Goal: Task Accomplishment & Management: Manage account settings

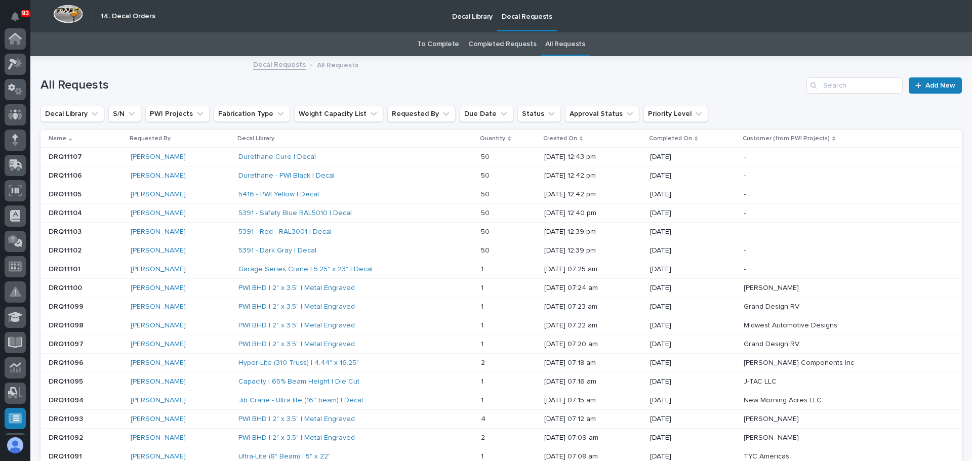
scroll to position [176, 0]
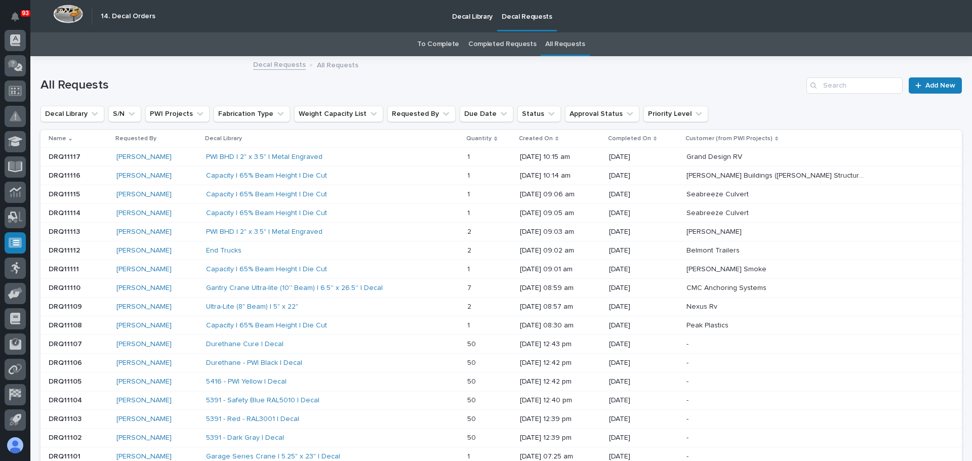
click at [522, 22] on link "Decal Requests" at bounding box center [527, 15] width 60 height 30
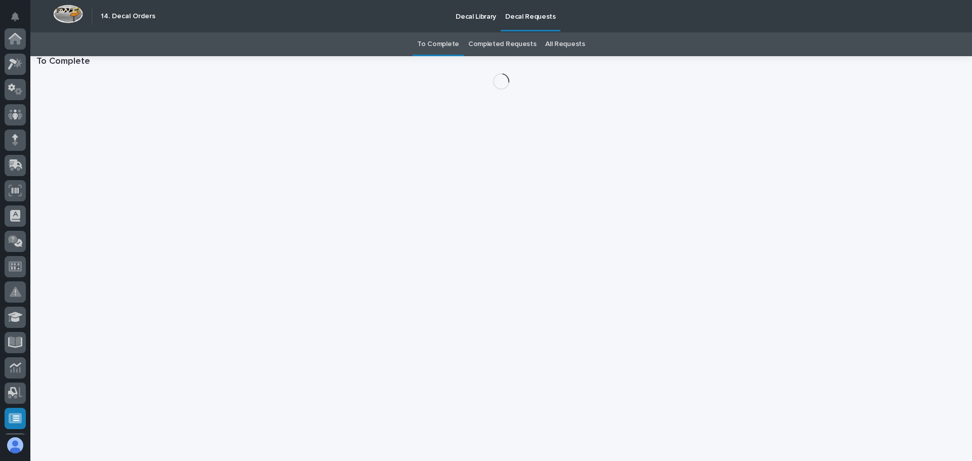
scroll to position [176, 0]
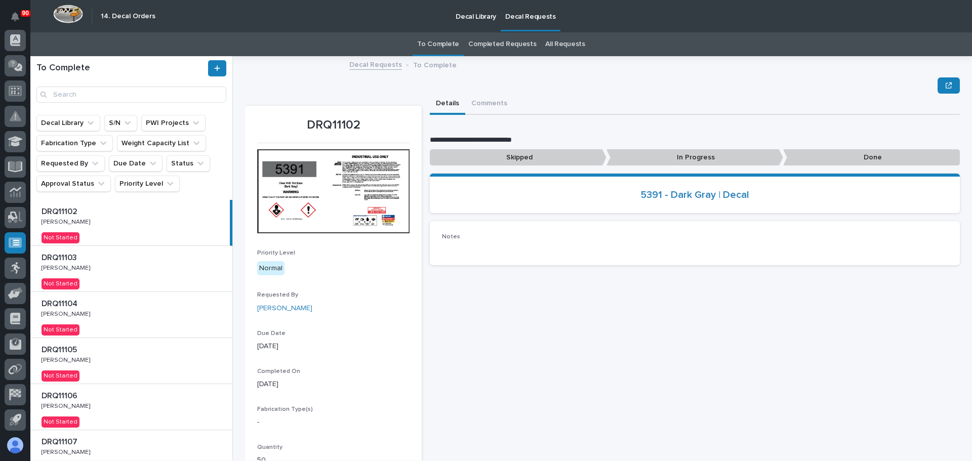
click at [105, 231] on div "DRQ11102 DRQ11102 Larry Trowbridge Jr. Larry Trowbridge Jr. Not Started" at bounding box center [130, 223] width 200 height 46
click at [843, 160] on p "Done" at bounding box center [871, 157] width 177 height 17
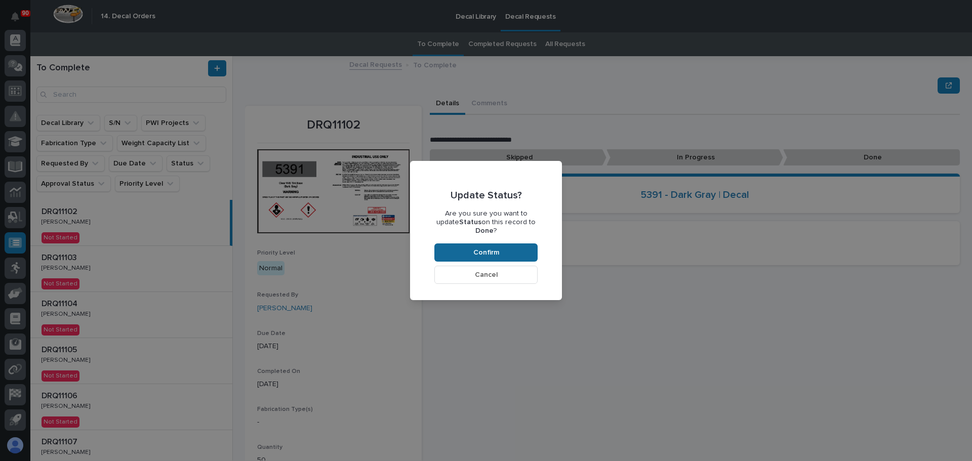
click at [496, 248] on span "Confirm" at bounding box center [486, 252] width 26 height 9
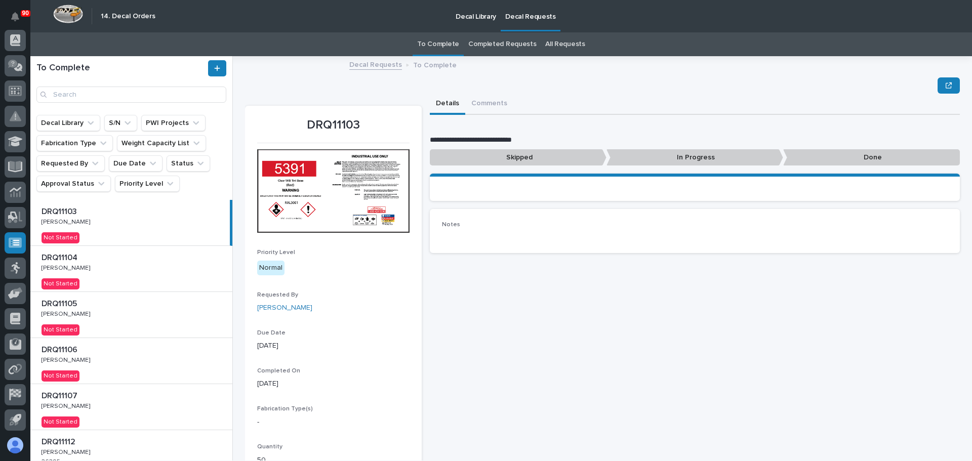
click at [137, 223] on div "DRQ11103 DRQ11103 Larry Trowbridge Jr. Larry Trowbridge Jr. Not Started" at bounding box center [130, 223] width 200 height 46
click at [826, 159] on p "Done" at bounding box center [871, 157] width 177 height 17
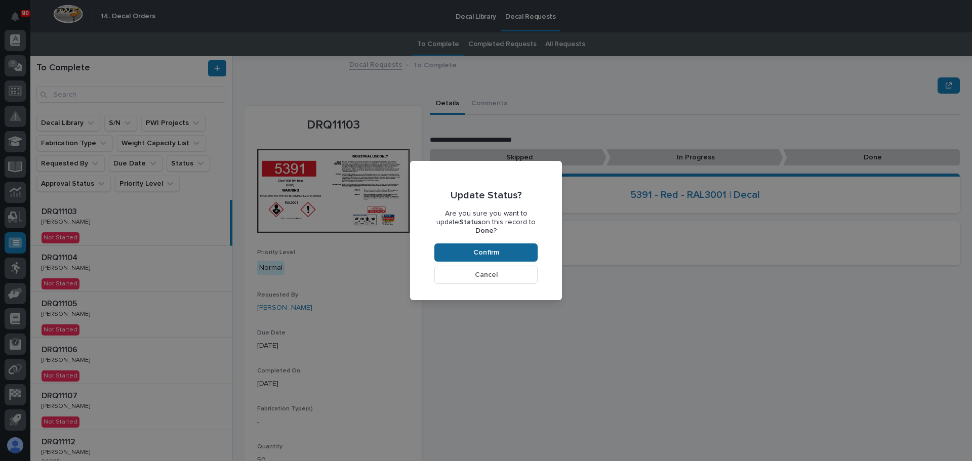
click at [509, 244] on button "Confirm" at bounding box center [485, 253] width 103 height 18
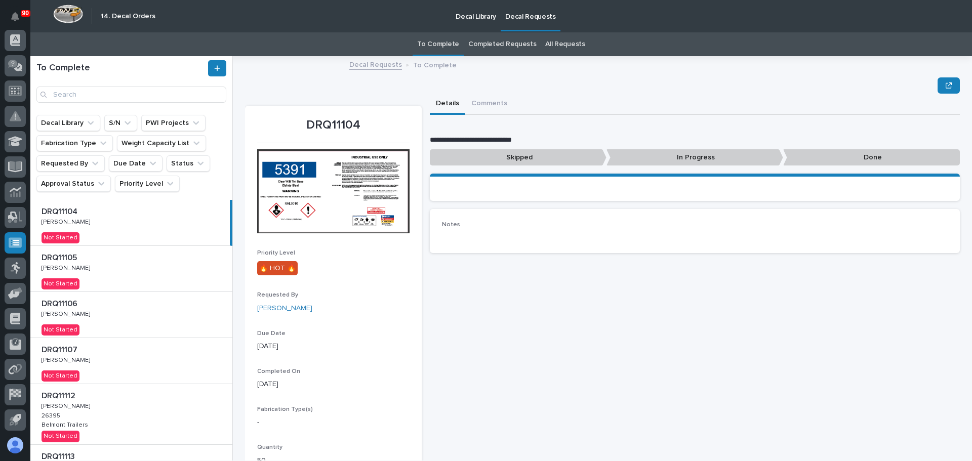
click at [151, 223] on div "DRQ11104 DRQ11104 Larry Trowbridge Jr. Larry Trowbridge Jr. Not Started" at bounding box center [130, 223] width 200 height 46
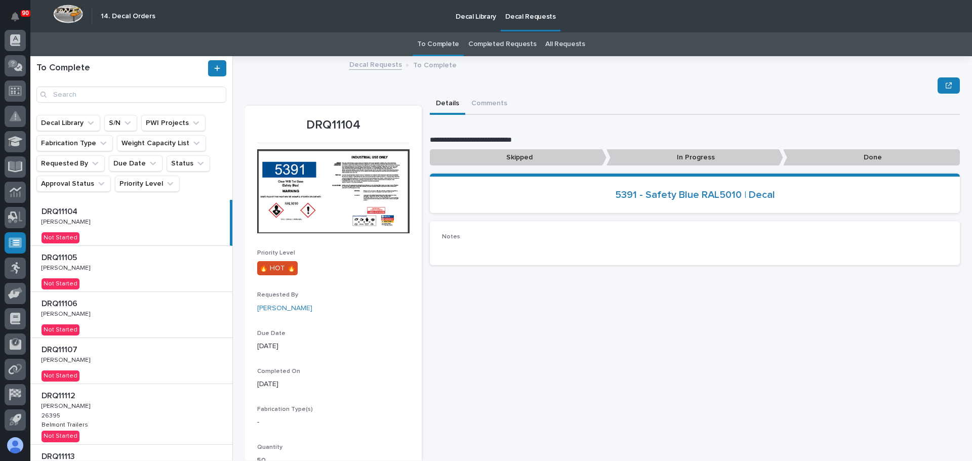
click at [832, 161] on p "Done" at bounding box center [871, 157] width 177 height 17
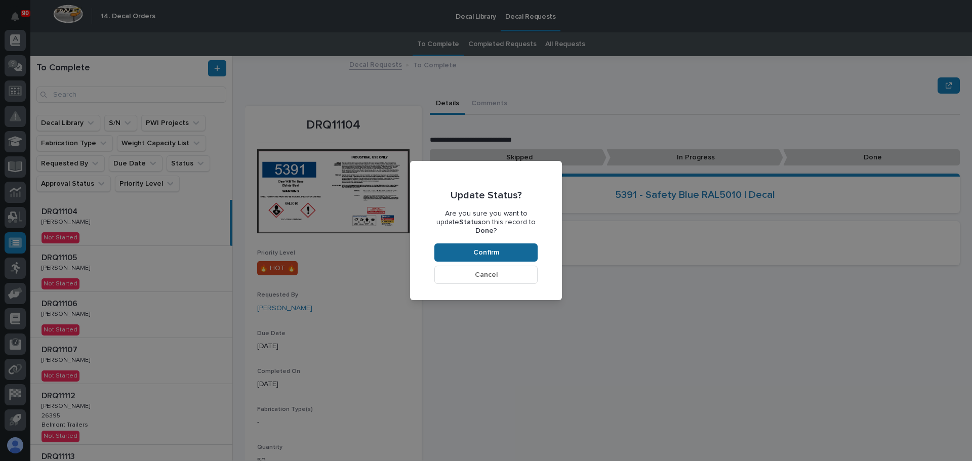
click at [501, 245] on button "Confirm" at bounding box center [485, 253] width 103 height 18
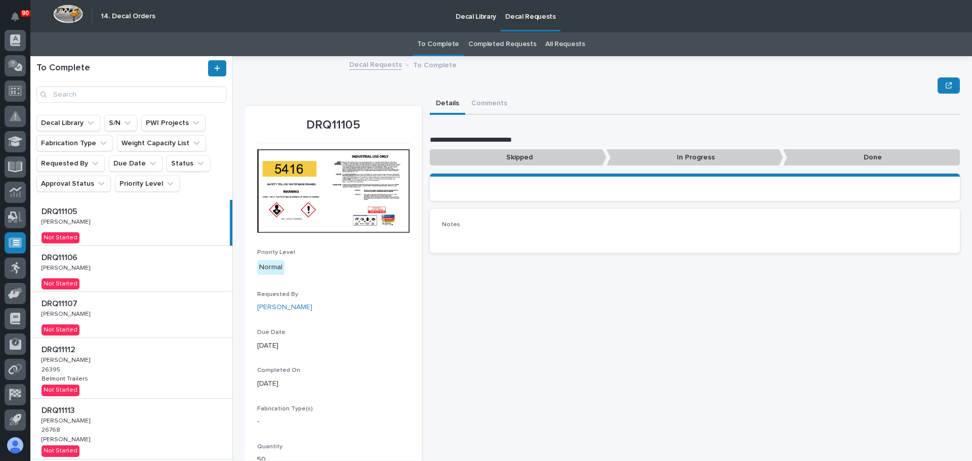
click at [159, 227] on div "DRQ11105 DRQ11105 Larry Trowbridge Jr. Larry Trowbridge Jr. Not Started" at bounding box center [130, 223] width 200 height 46
click at [134, 262] on p at bounding box center [134, 258] width 184 height 10
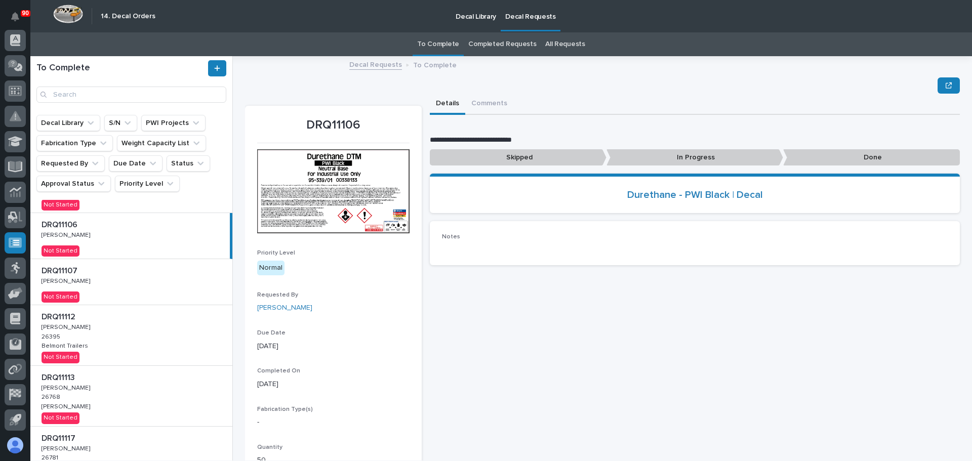
scroll to position [51, 0]
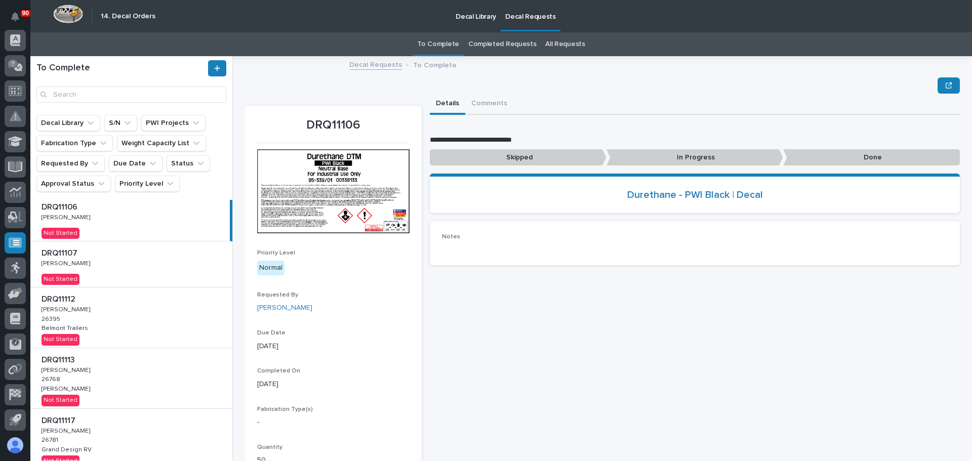
click at [168, 257] on p at bounding box center [134, 254] width 184 height 10
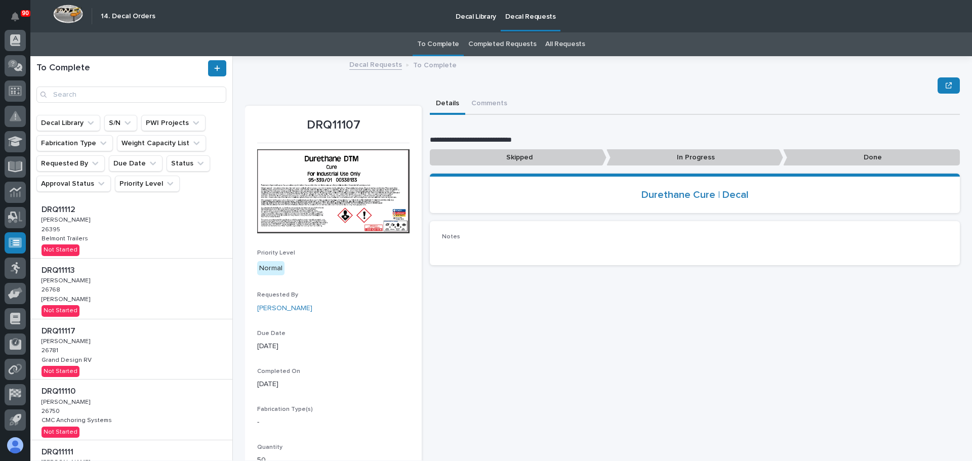
scroll to position [152, 0]
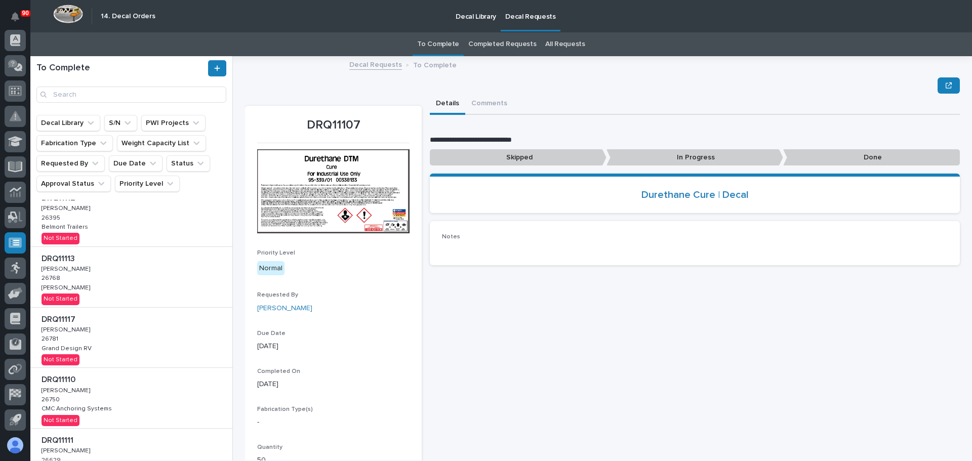
click at [118, 223] on div "DRQ11112 DRQ11112 Adam Yutzy Adam Yutzy 26395 26395 Belmont Trailers Belmont Tr…" at bounding box center [131, 216] width 202 height 60
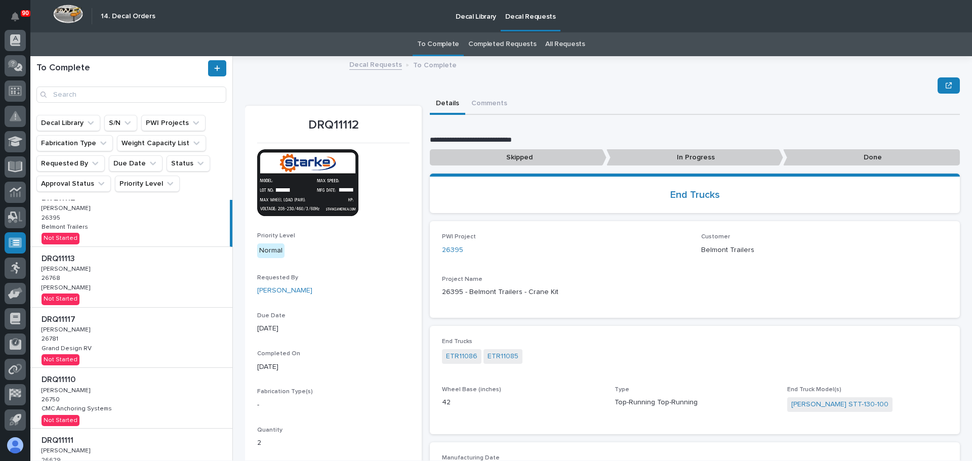
scroll to position [336, 0]
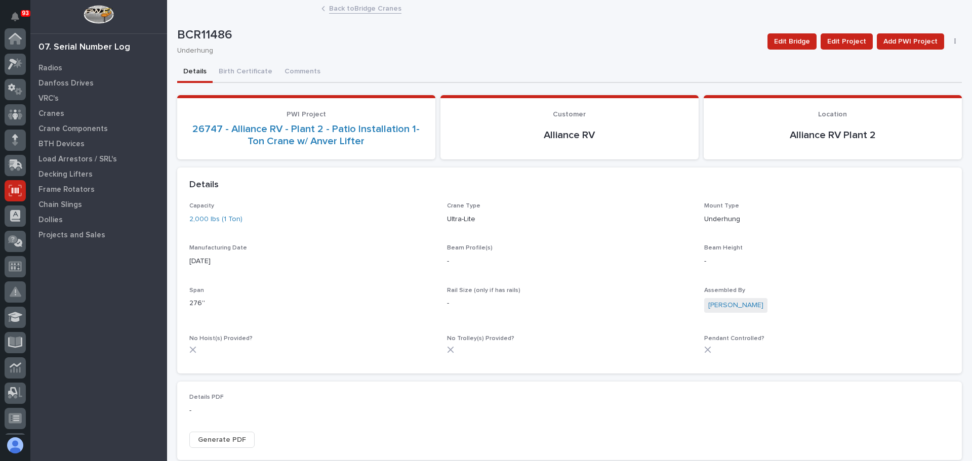
scroll to position [152, 0]
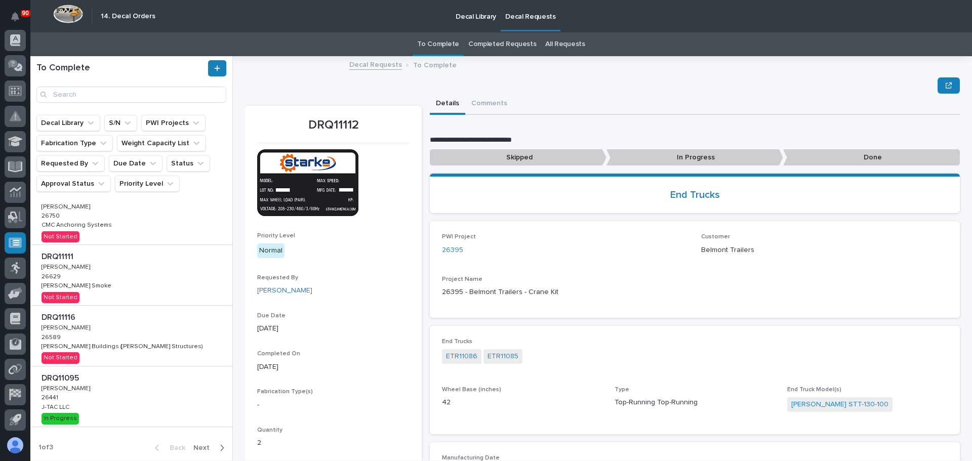
click at [710, 152] on p "In Progress" at bounding box center [695, 157] width 177 height 17
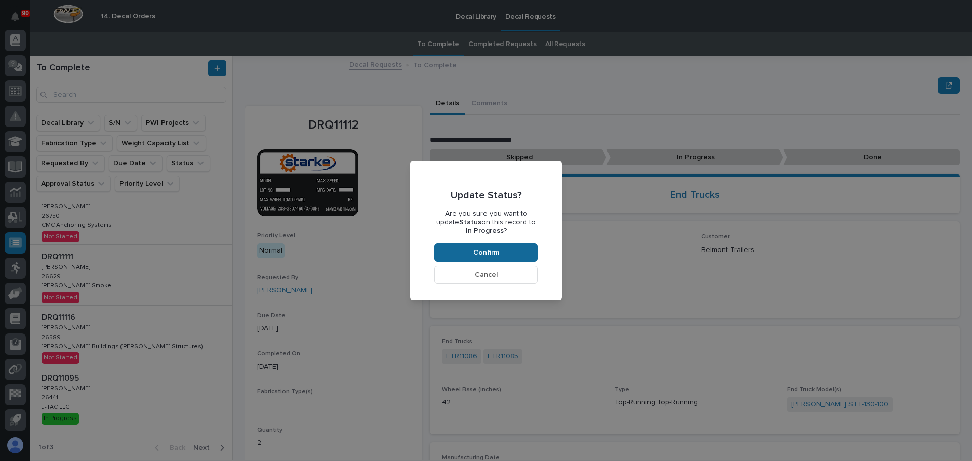
click at [491, 249] on span "Confirm" at bounding box center [486, 252] width 26 height 9
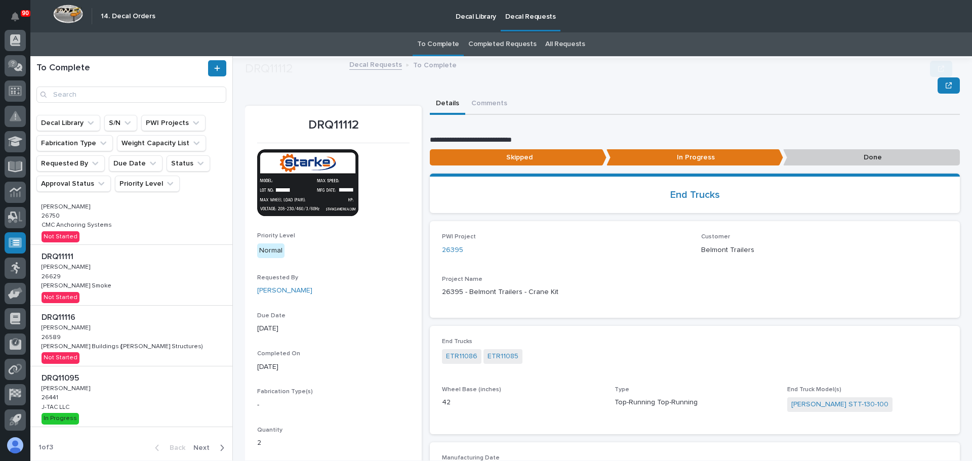
scroll to position [61, 0]
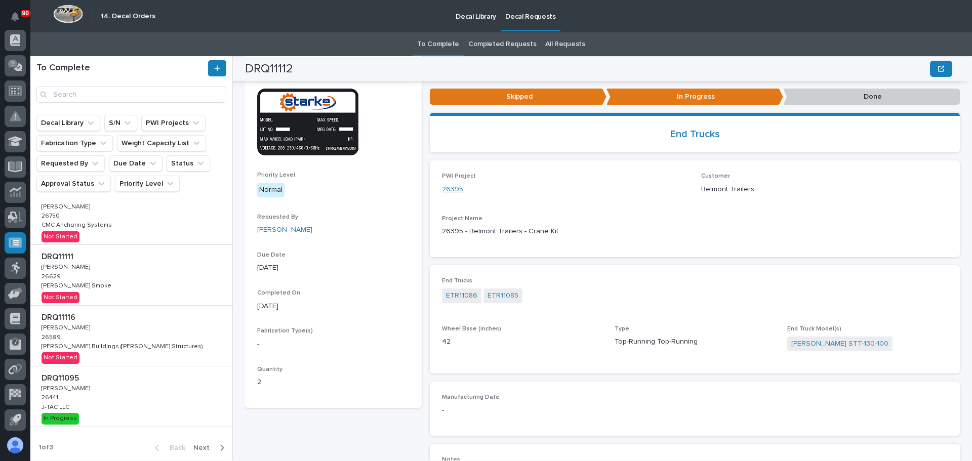
click at [453, 191] on link "26395" at bounding box center [452, 189] width 21 height 11
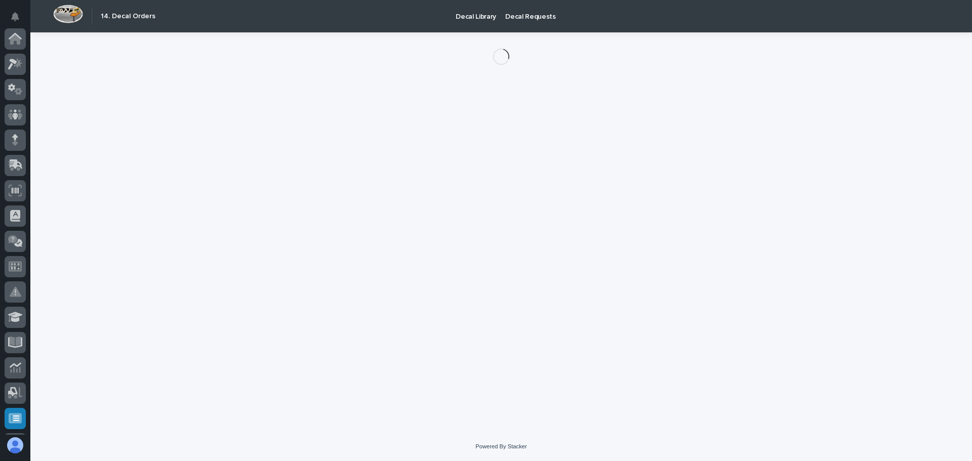
scroll to position [176, 0]
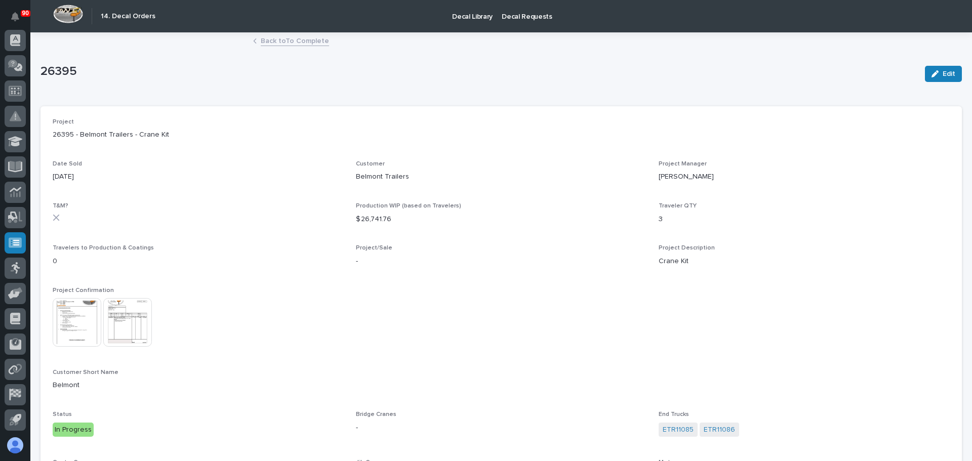
click at [79, 318] on img at bounding box center [77, 322] width 49 height 49
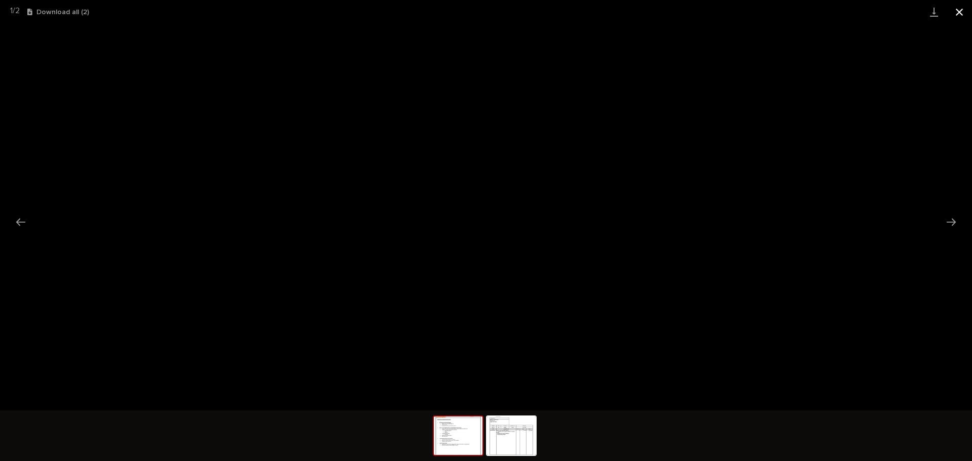
click at [959, 13] on button "Close gallery" at bounding box center [959, 12] width 25 height 24
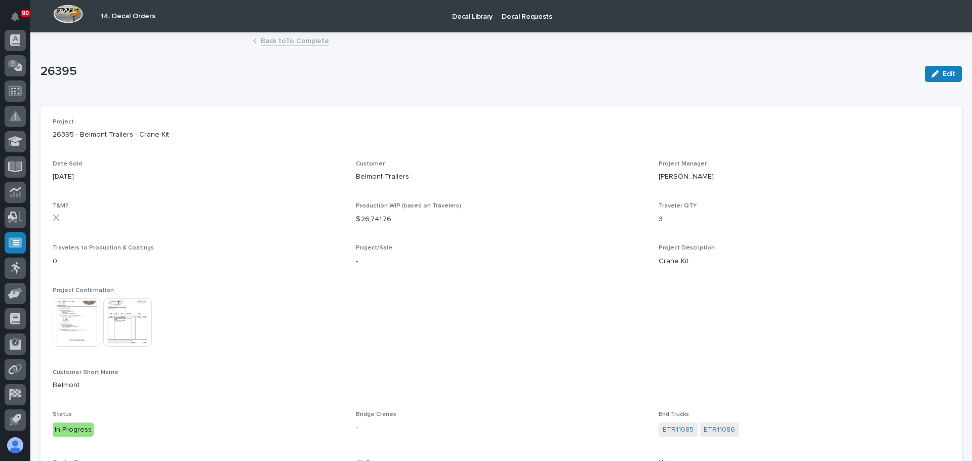
click at [294, 45] on link "Back to To Complete" at bounding box center [295, 40] width 68 height 12
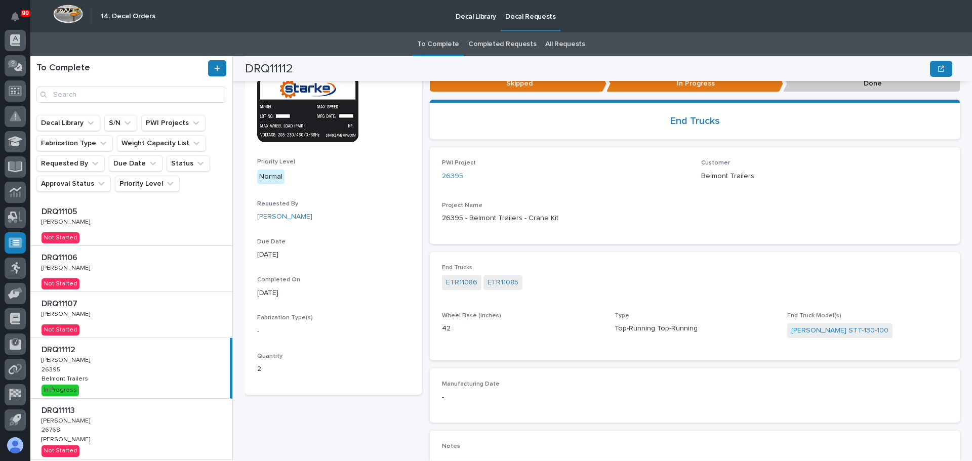
scroll to position [24, 0]
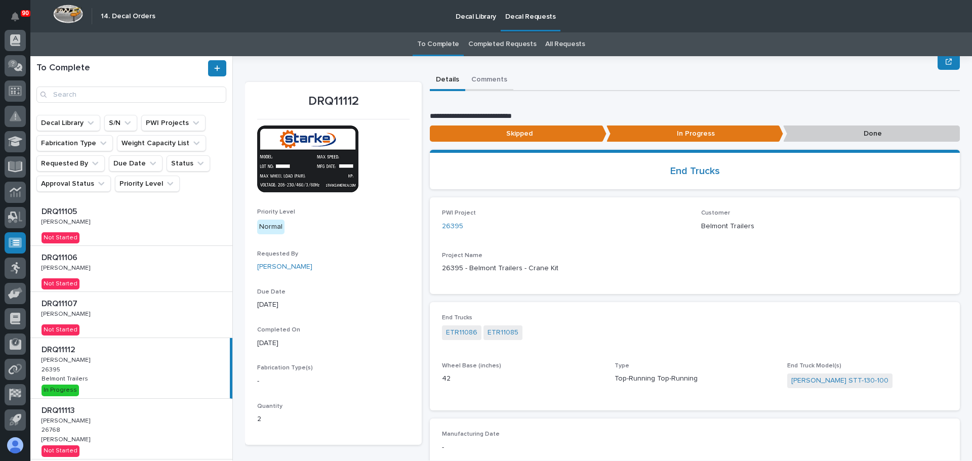
click at [487, 83] on button "Comments" at bounding box center [489, 80] width 48 height 21
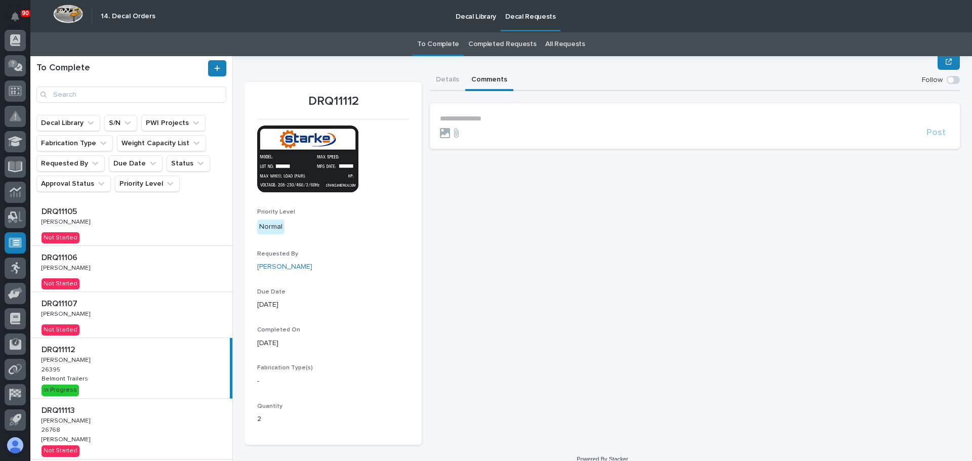
click at [476, 120] on p "**********" at bounding box center [695, 118] width 510 height 9
click at [529, 119] on span "**********" at bounding box center [523, 119] width 82 height 7
click at [526, 121] on span "**********" at bounding box center [523, 119] width 82 height 7
click at [526, 119] on span "**********" at bounding box center [523, 119] width 82 height 7
click at [927, 139] on span "Post" at bounding box center [936, 138] width 19 height 12
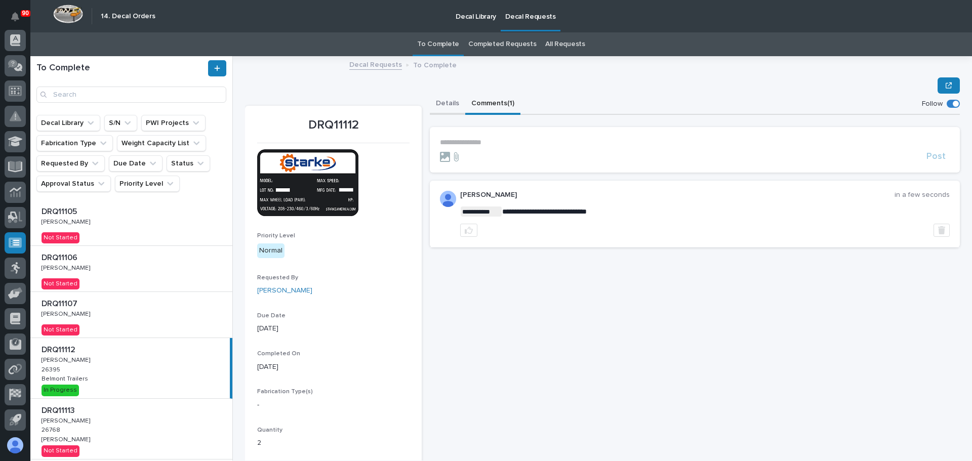
click at [441, 103] on button "Details" at bounding box center [447, 104] width 35 height 21
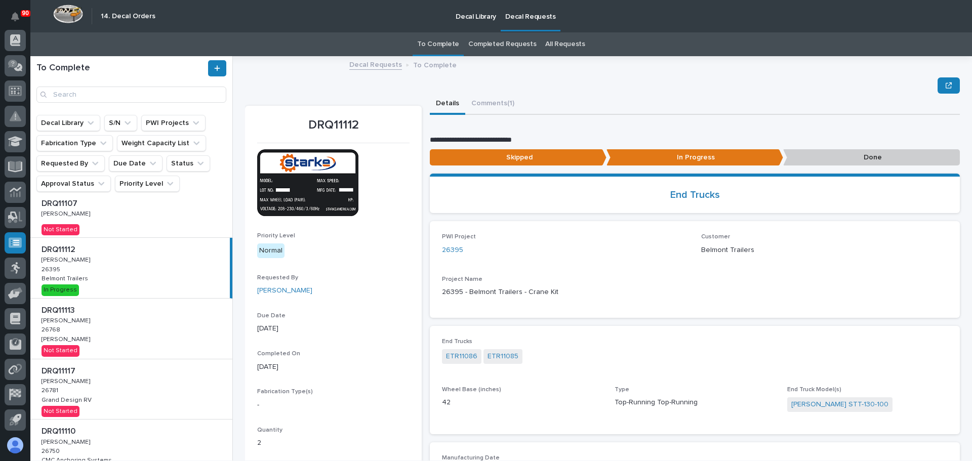
scroll to position [101, 0]
click at [106, 328] on div "DRQ11113 DRQ11113 Adam Yutzy Adam Yutzy 26768 26768 Brinkley RV Brinkley RV Not…" at bounding box center [131, 328] width 202 height 60
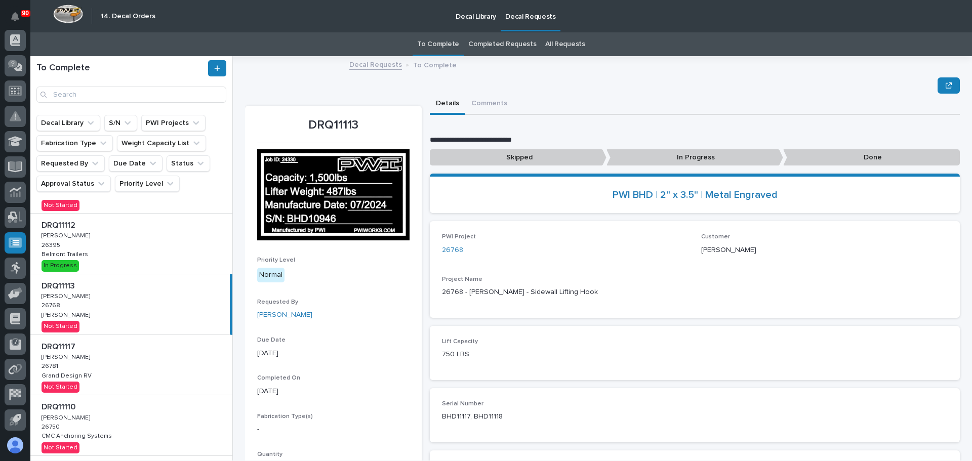
scroll to position [152, 0]
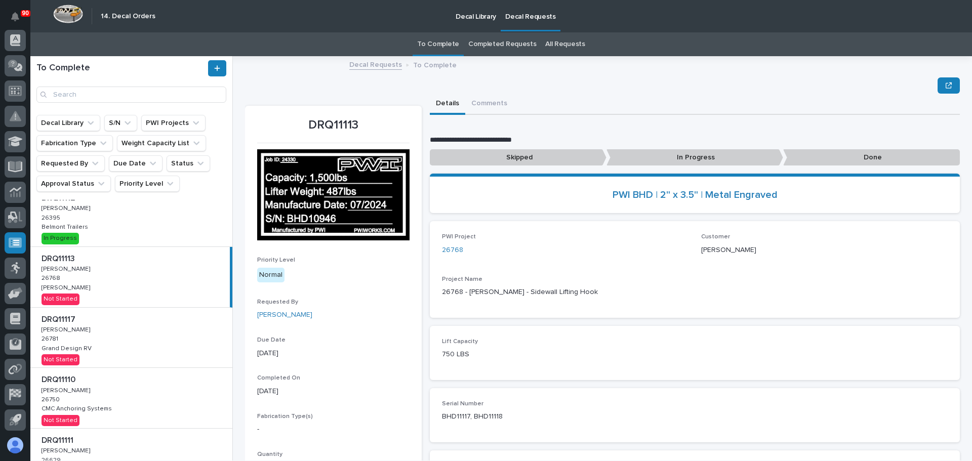
click at [128, 335] on div "DRQ11117 DRQ11117 Adam Yutzy Adam Yutzy 26781 26781 Grand Design RV Grand Desig…" at bounding box center [131, 338] width 202 height 60
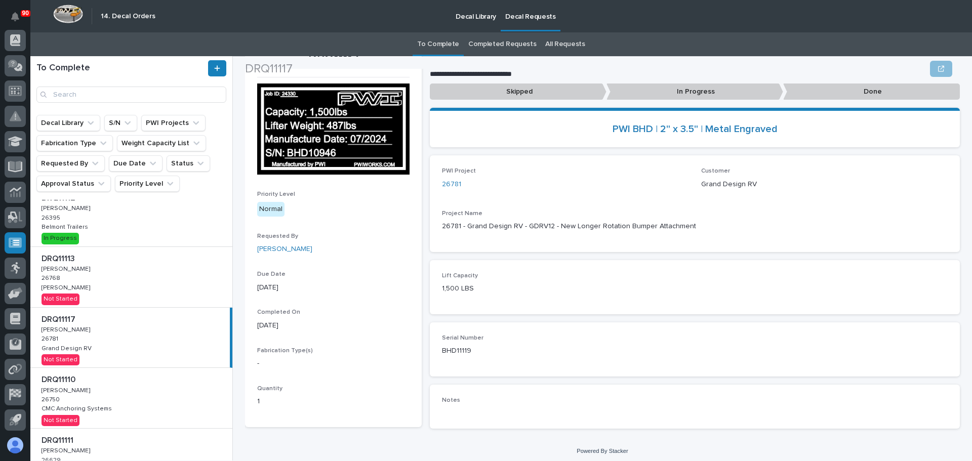
scroll to position [70, 0]
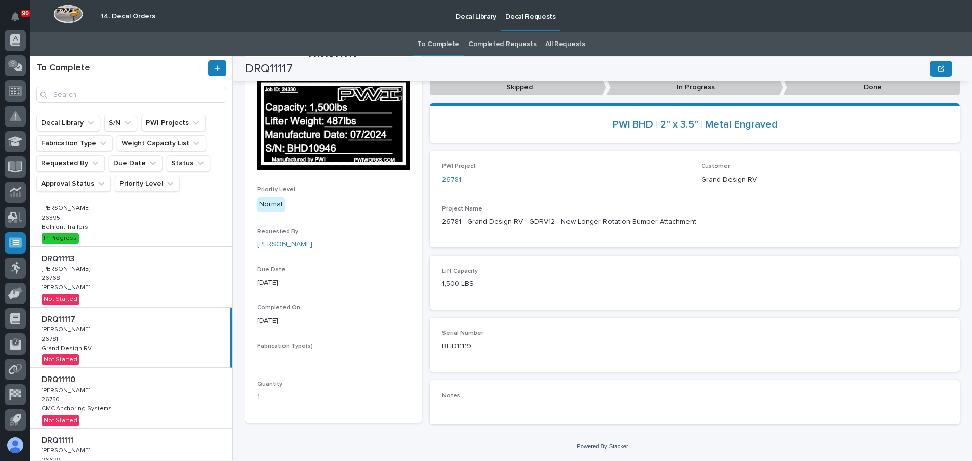
click at [100, 385] on p at bounding box center [134, 380] width 184 height 10
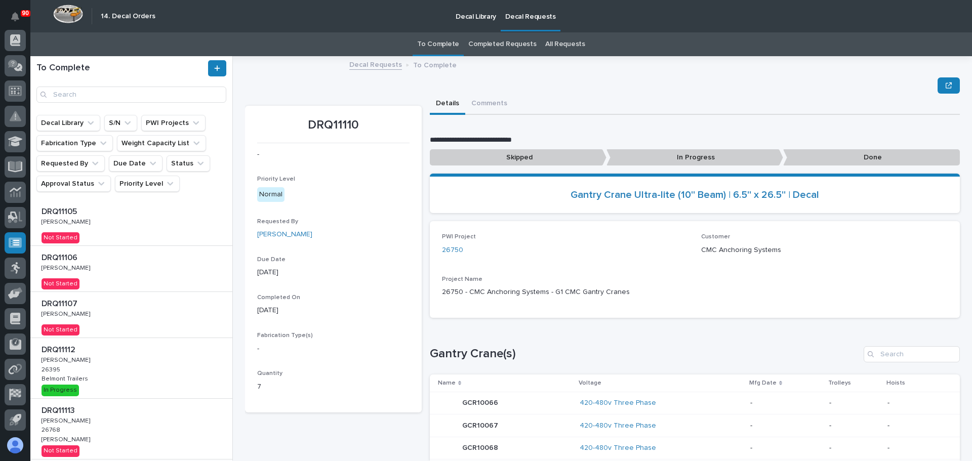
click at [100, 275] on div "DRQ11106 DRQ11106 Larry Trowbridge Jr. Larry Trowbridge Jr. Not Started" at bounding box center [131, 269] width 202 height 46
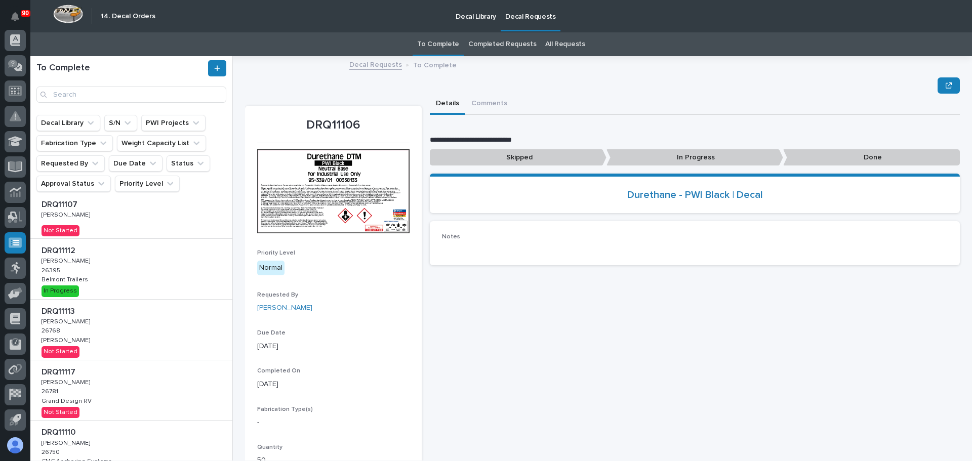
scroll to position [101, 0]
click at [102, 328] on div "DRQ11113 DRQ11113 Adam Yutzy Adam Yutzy 26768 26768 Brinkley RV Brinkley RV Not…" at bounding box center [131, 328] width 202 height 60
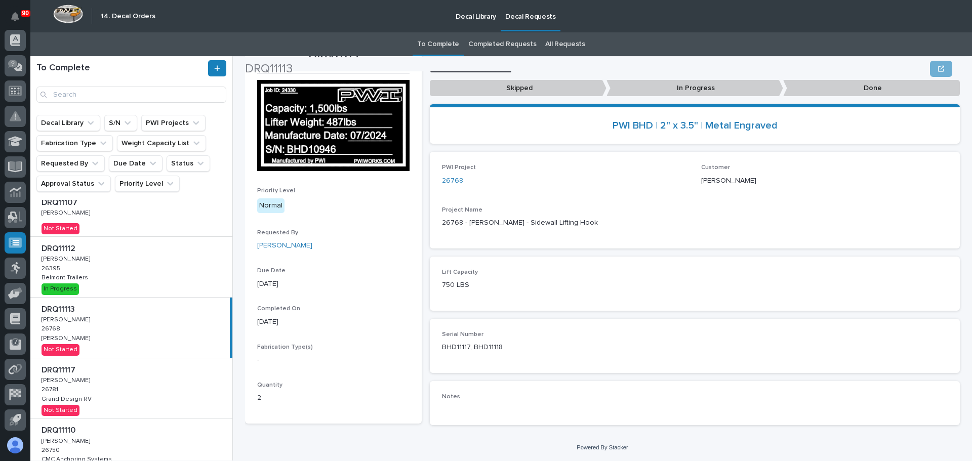
scroll to position [70, 0]
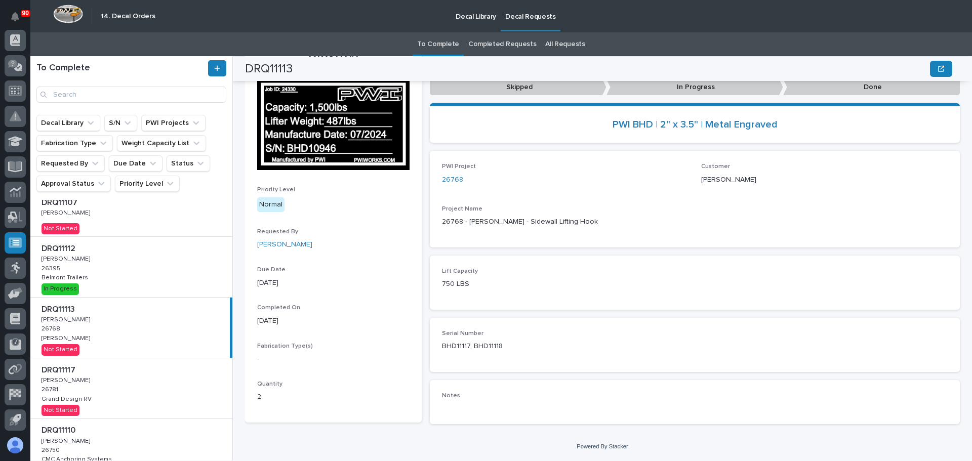
click at [132, 370] on p at bounding box center [134, 371] width 184 height 10
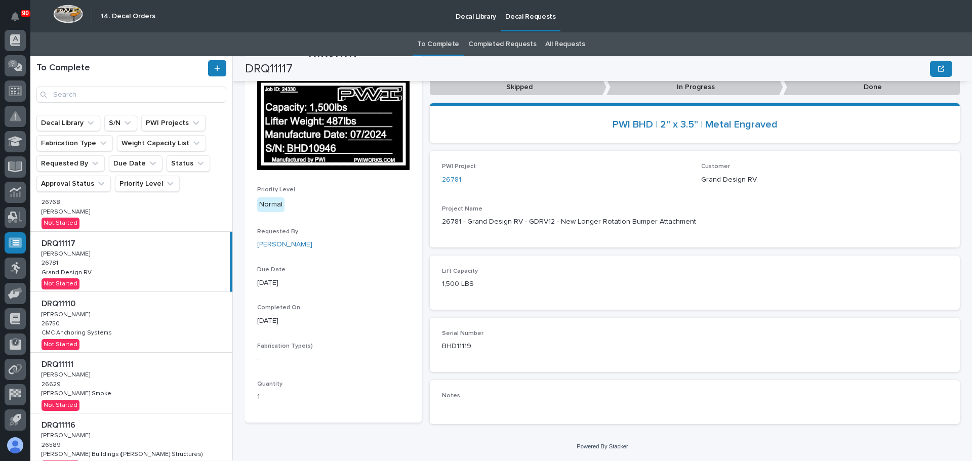
scroll to position [253, 0]
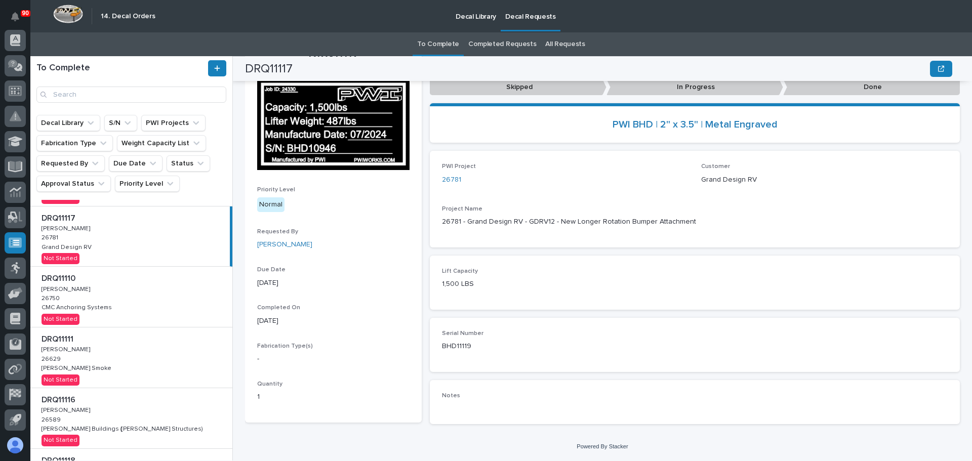
click at [128, 299] on div "DRQ11110 DRQ11110 Adam Yutzy Adam Yutzy 26750 26750 CMC Anchoring Systems CMC A…" at bounding box center [131, 297] width 202 height 60
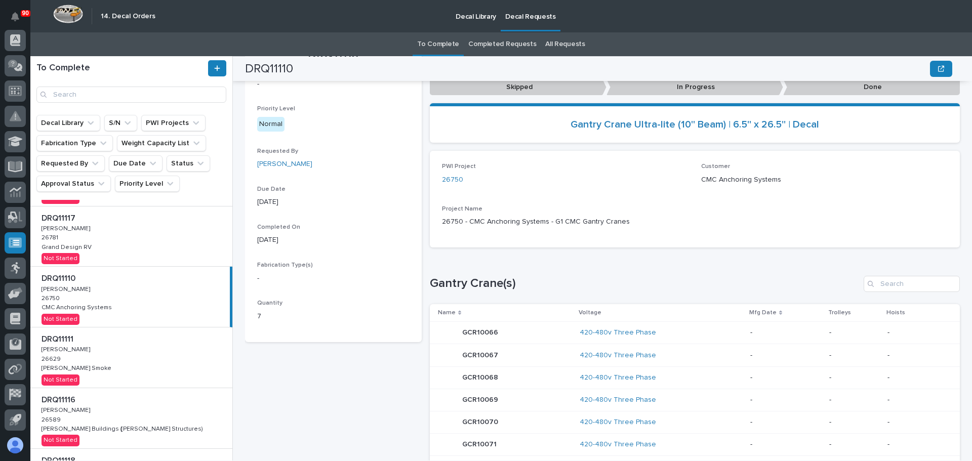
click at [145, 248] on div "DRQ11117 DRQ11117 Adam Yutzy Adam Yutzy 26781 26781 Grand Design RV Grand Desig…" at bounding box center [131, 237] width 202 height 60
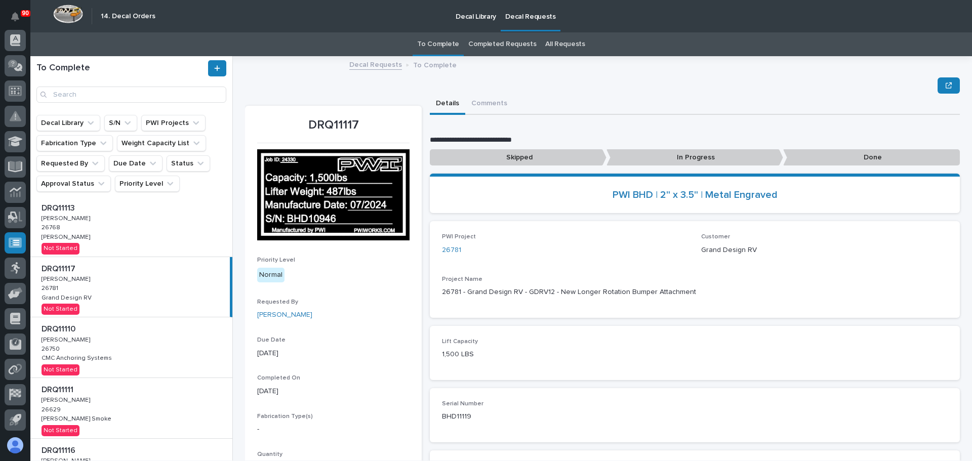
scroll to position [336, 0]
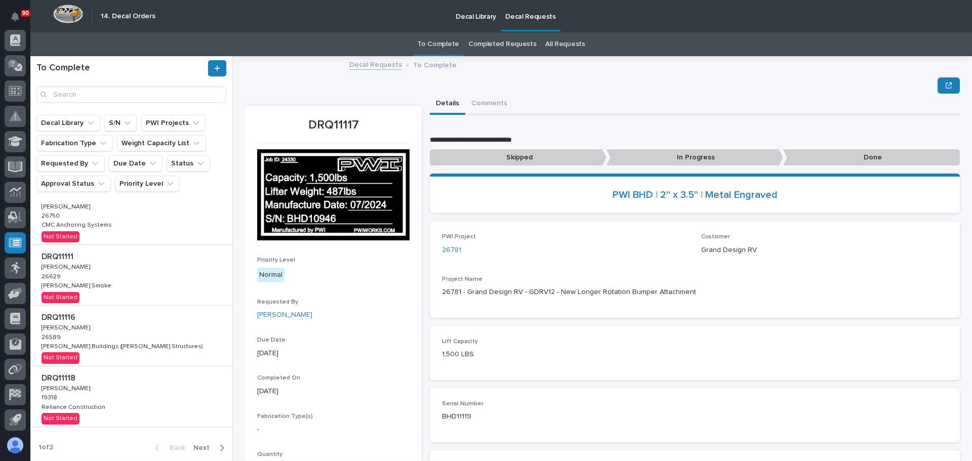
click at [127, 395] on div "DRQ11118 DRQ11118 Ken Overmyer Ken Overmyer 19318 19318 Reliance Construction R…" at bounding box center [131, 397] width 202 height 60
click at [860, 155] on p "Done" at bounding box center [871, 157] width 177 height 17
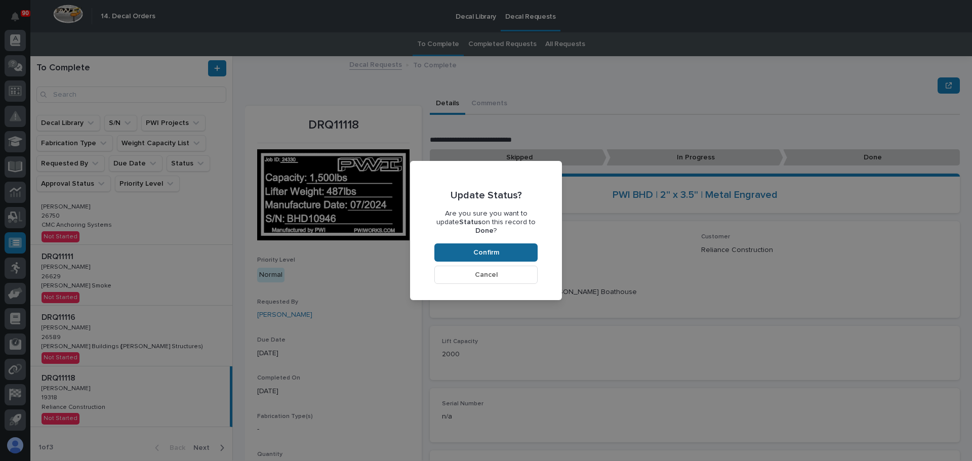
click at [488, 248] on span "Confirm" at bounding box center [486, 252] width 26 height 9
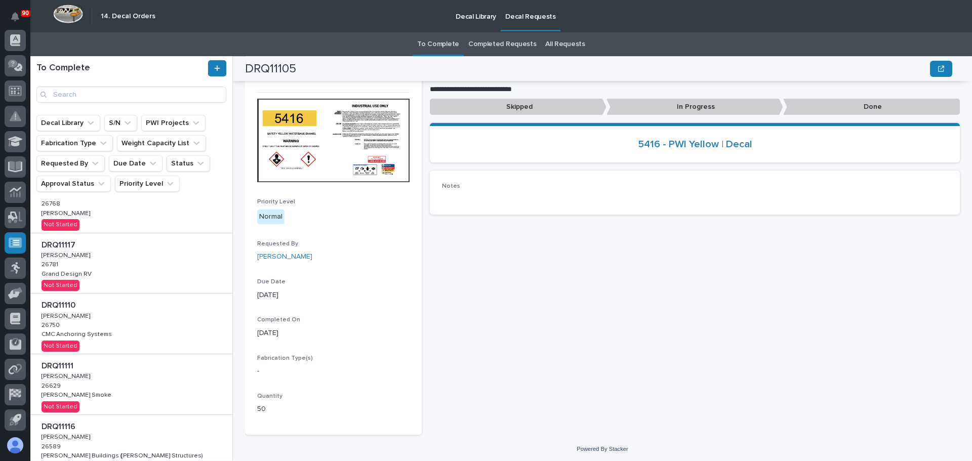
scroll to position [275, 0]
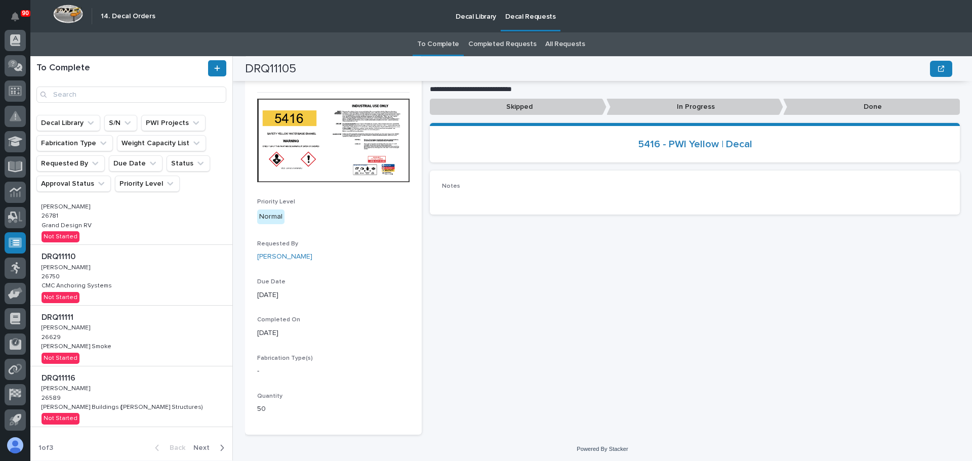
click at [216, 446] on div "button" at bounding box center [220, 448] width 9 height 9
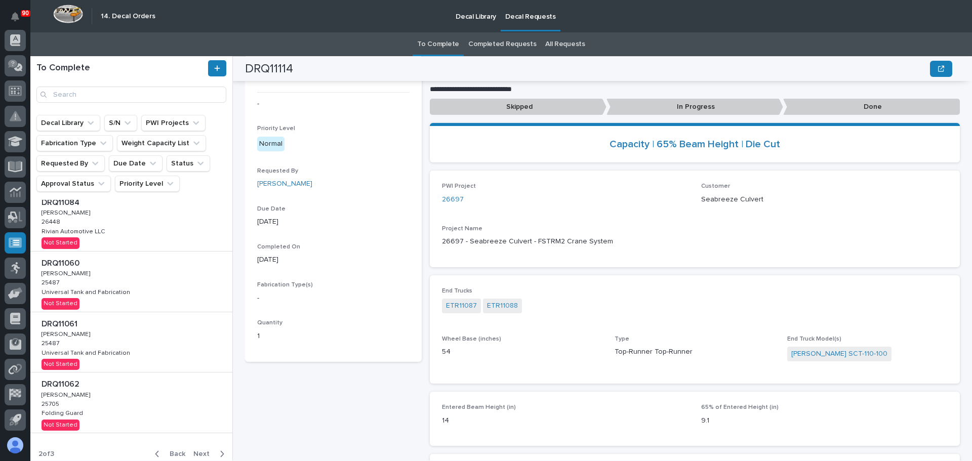
scroll to position [379, 0]
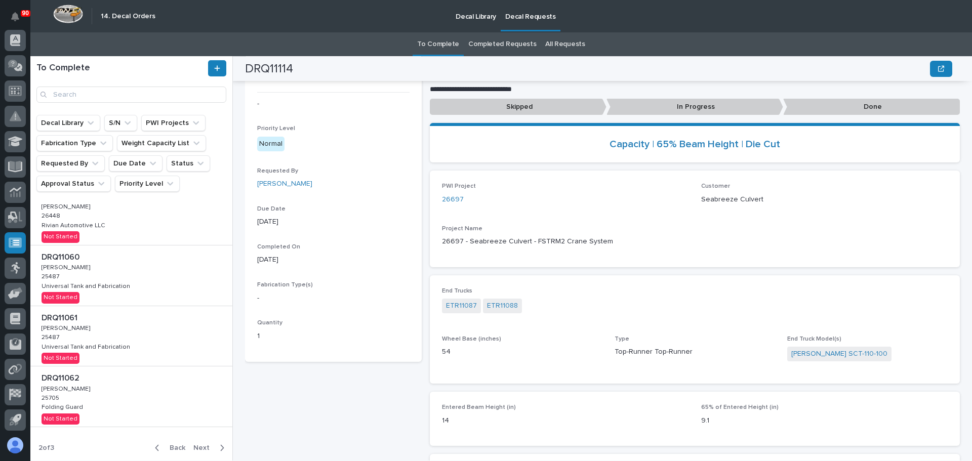
click at [193, 446] on span "Next" at bounding box center [204, 448] width 22 height 9
click at [164, 446] on span "Back" at bounding box center [175, 448] width 22 height 9
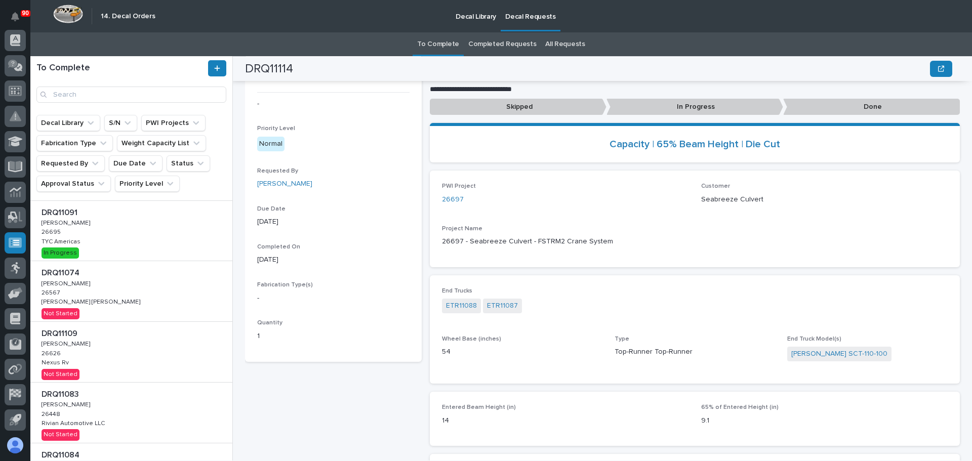
scroll to position [379, 0]
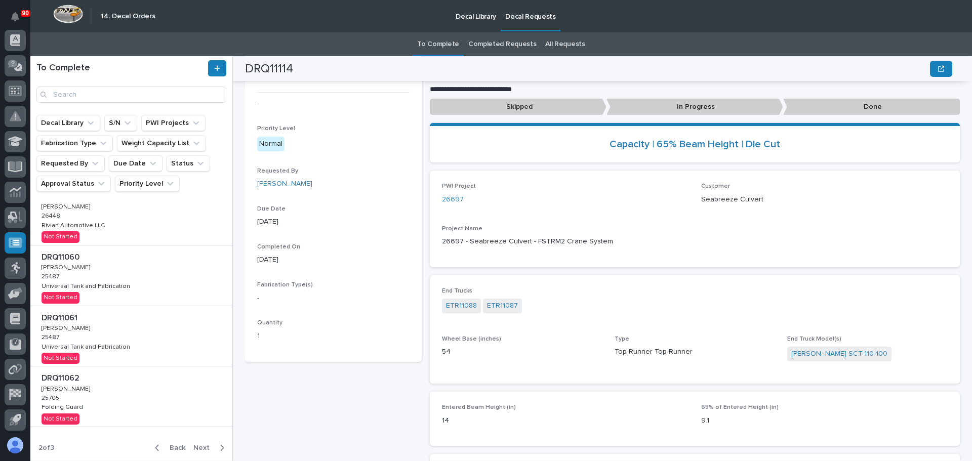
click at [173, 444] on span "Back" at bounding box center [175, 448] width 22 height 9
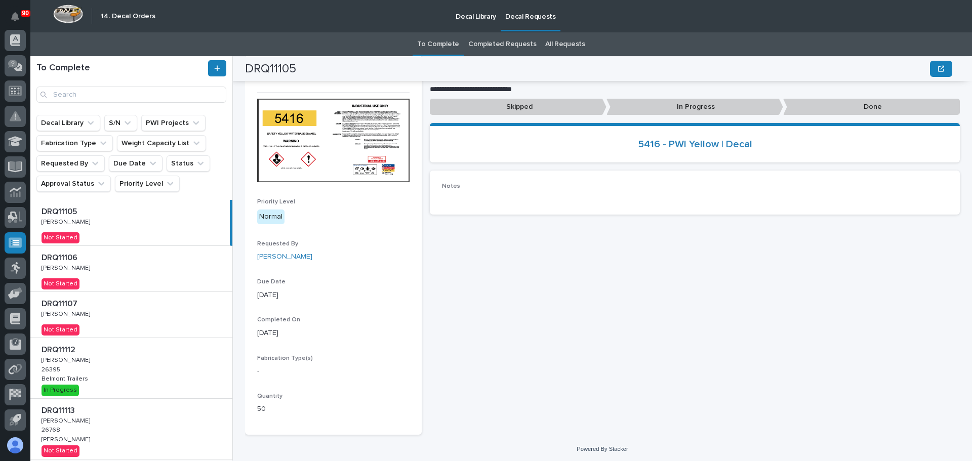
click at [119, 231] on div "DRQ11105 DRQ11105 Larry Trowbridge Jr. Larry Trowbridge Jr. Not Started" at bounding box center [130, 223] width 200 height 46
click at [862, 107] on p "Done" at bounding box center [871, 107] width 177 height 17
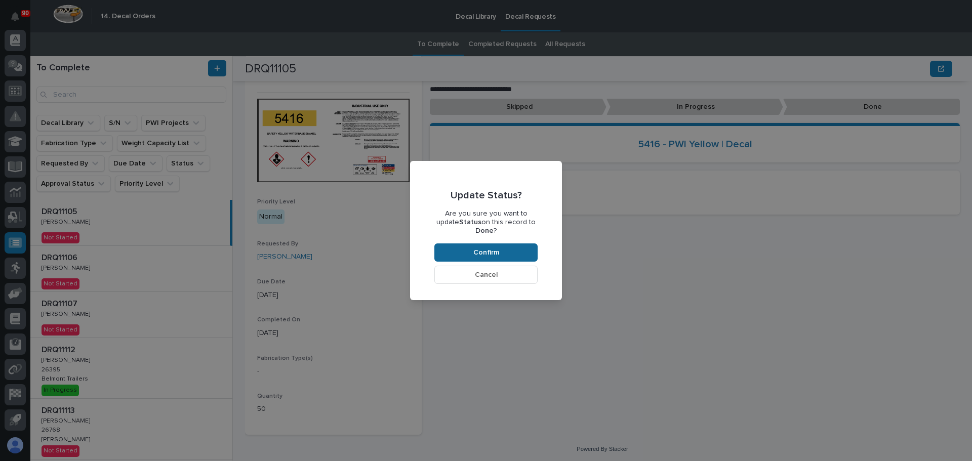
click at [502, 246] on button "Confirm" at bounding box center [485, 253] width 103 height 18
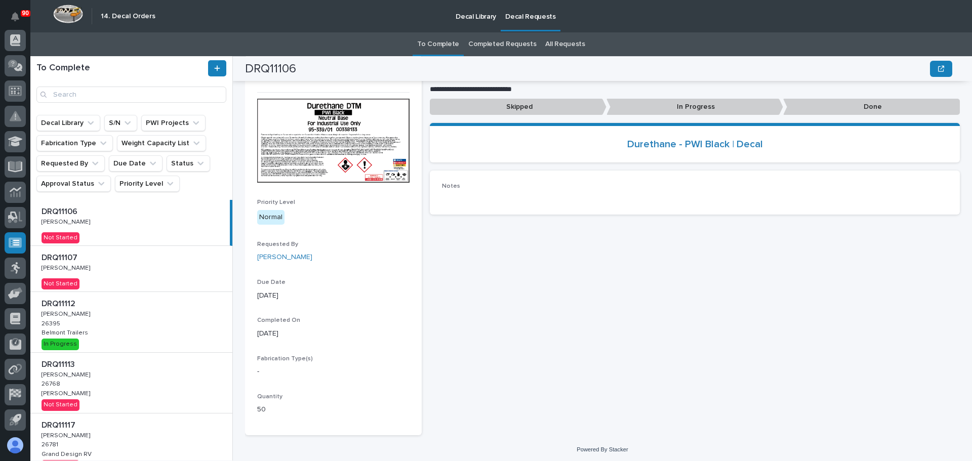
click at [151, 230] on div "DRQ11106 DRQ11106 Larry Trowbridge Jr. Larry Trowbridge Jr. Not Started" at bounding box center [130, 223] width 200 height 46
click at [147, 268] on div "DRQ11107 DRQ11107 Larry Trowbridge Jr. Larry Trowbridge Jr. Not Started" at bounding box center [131, 269] width 202 height 46
click at [159, 225] on div "DRQ11106 DRQ11106 Larry Trowbridge Jr. Larry Trowbridge Jr. Not Started" at bounding box center [131, 223] width 202 height 46
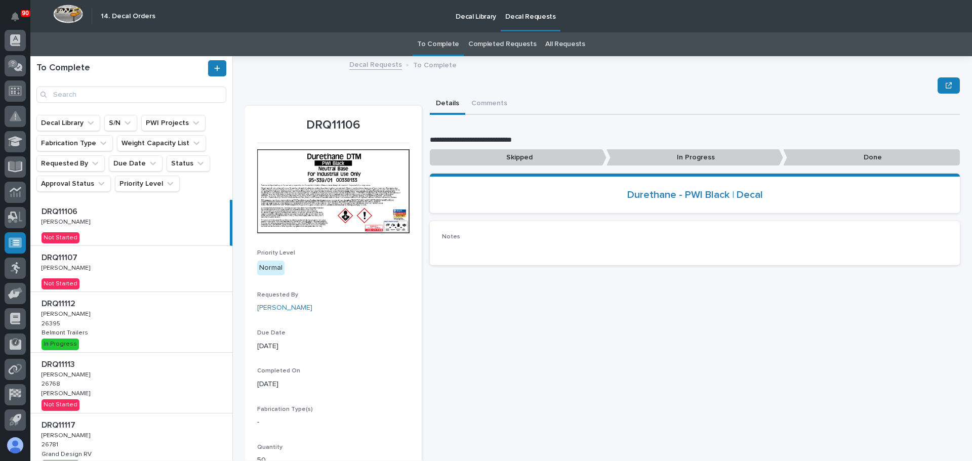
click at [842, 156] on p "Done" at bounding box center [871, 157] width 177 height 17
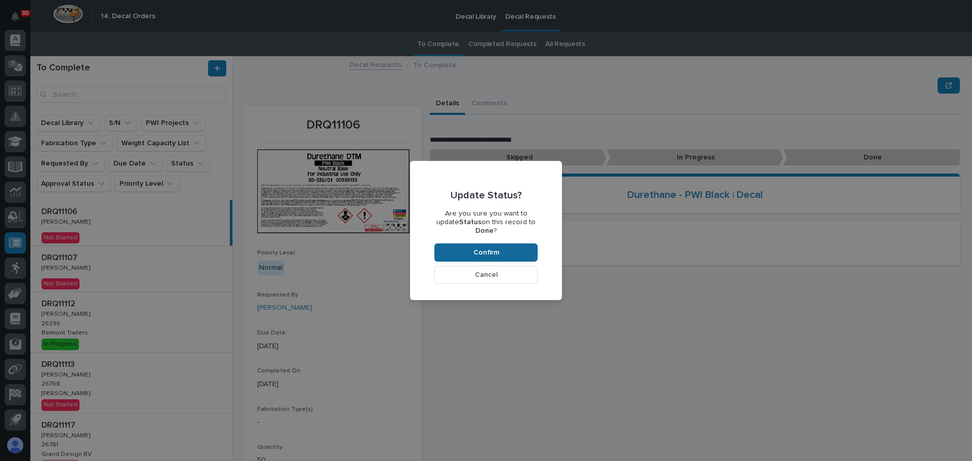
click at [471, 246] on button "Confirm" at bounding box center [485, 253] width 103 height 18
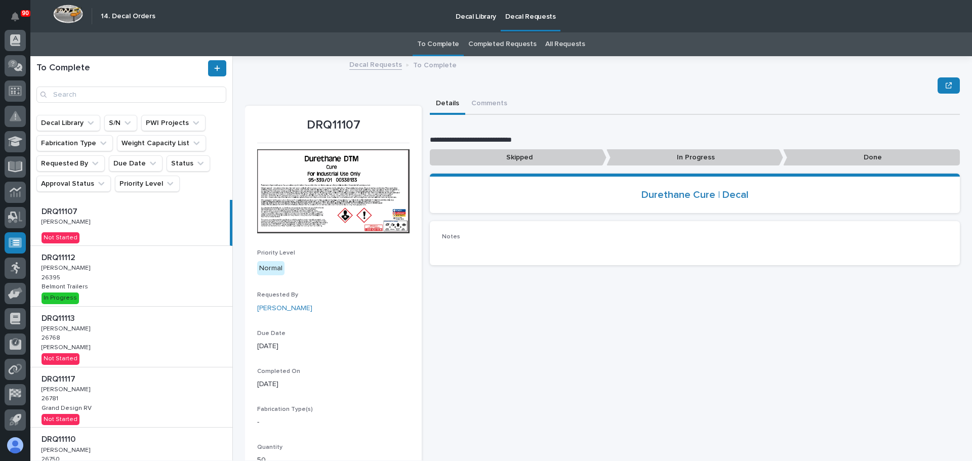
click at [823, 153] on p "Done" at bounding box center [871, 157] width 177 height 17
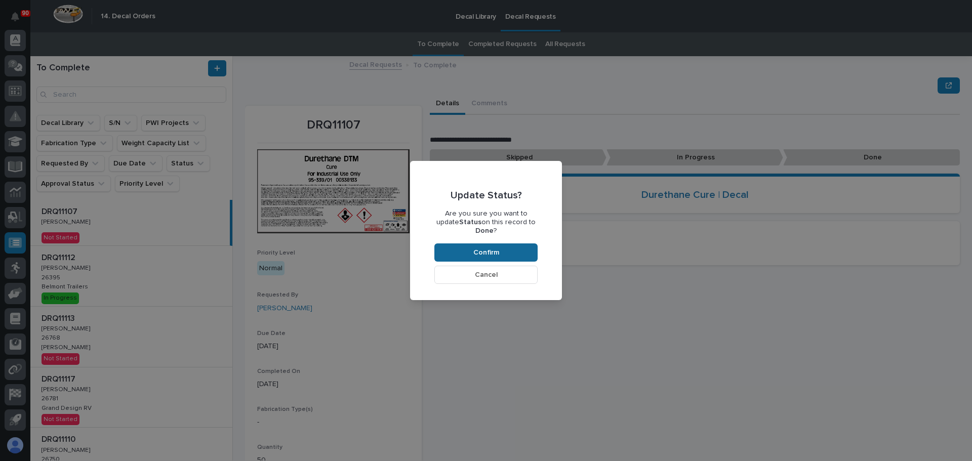
click at [474, 248] on span "Confirm" at bounding box center [486, 252] width 26 height 9
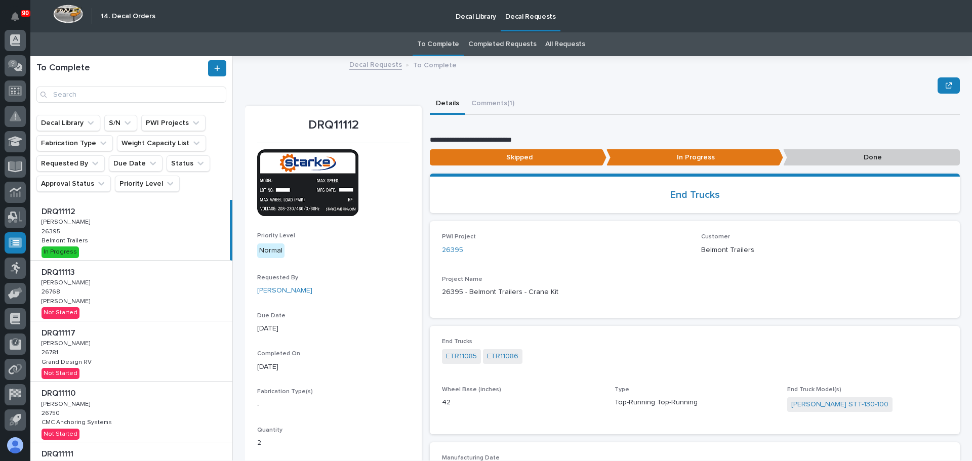
click at [102, 244] on div "DRQ11112 DRQ11112 Adam Yutzy Adam Yutzy 26395 26395 Belmont Trailers Belmont Tr…" at bounding box center [130, 230] width 200 height 60
click at [113, 221] on div "DRQ11112 DRQ11112 Adam Yutzy Adam Yutzy 26395 26395 Belmont Trailers Belmont Tr…" at bounding box center [130, 230] width 200 height 60
click at [487, 102] on button "Comments (1)" at bounding box center [492, 104] width 55 height 21
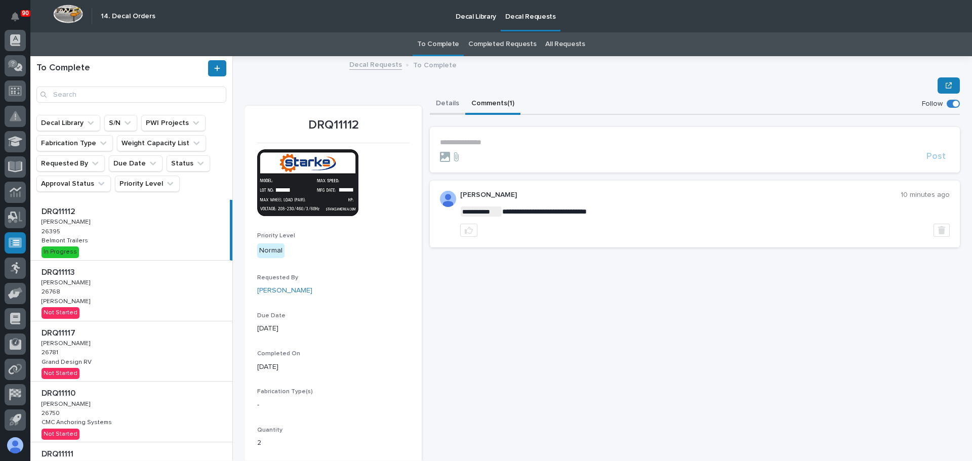
click at [455, 102] on button "Details" at bounding box center [447, 104] width 35 height 21
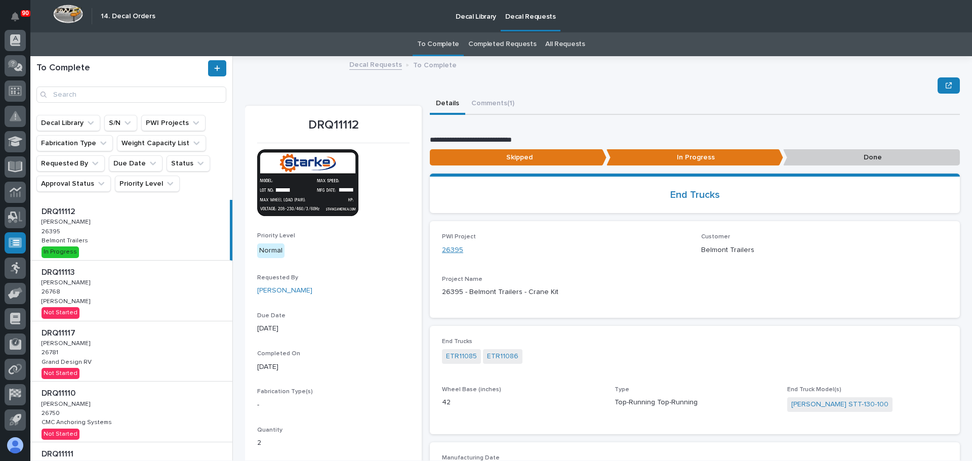
click at [452, 248] on link "26395" at bounding box center [452, 250] width 21 height 11
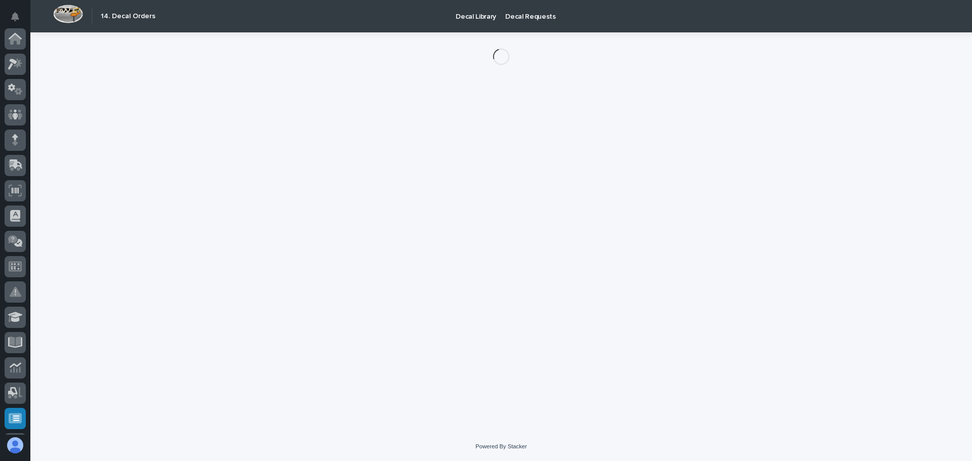
scroll to position [176, 0]
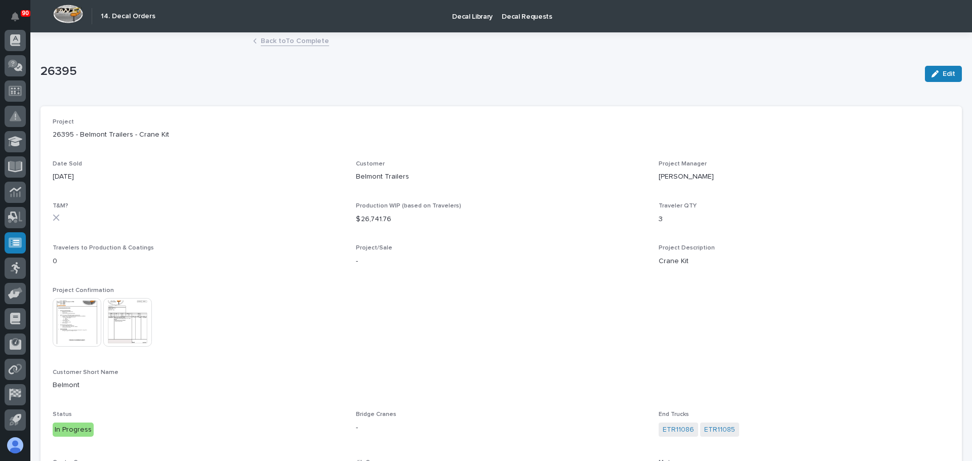
click at [62, 326] on img at bounding box center [77, 322] width 49 height 49
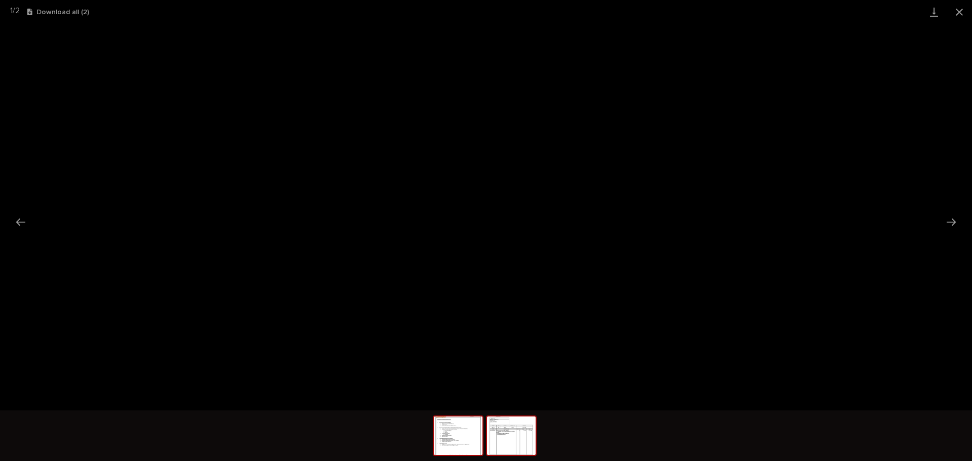
click at [505, 432] on img at bounding box center [511, 436] width 49 height 38
click at [449, 436] on img at bounding box center [458, 436] width 49 height 38
click at [962, 13] on button "Close gallery" at bounding box center [959, 12] width 25 height 24
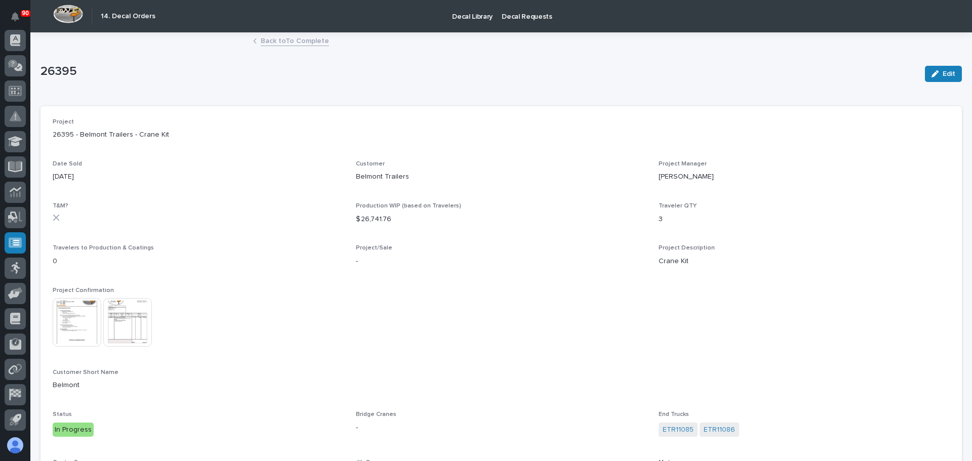
click at [287, 45] on link "Back to To Complete" at bounding box center [295, 40] width 68 height 12
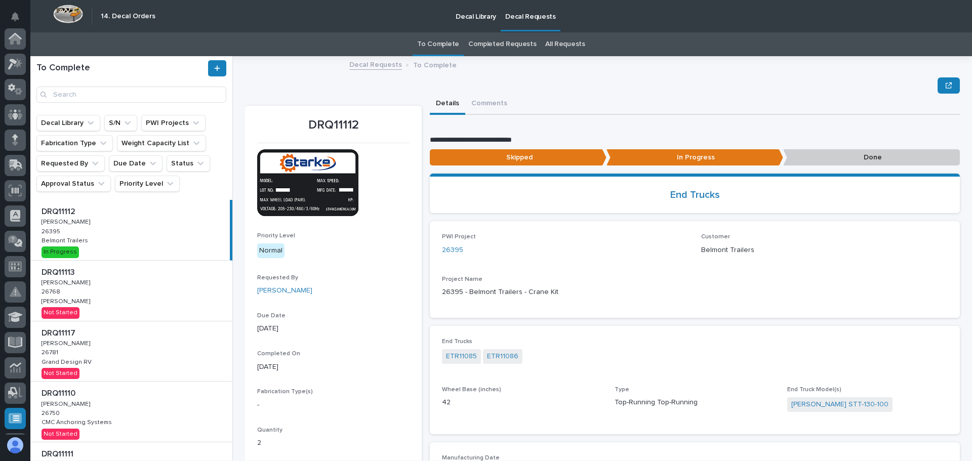
scroll to position [176, 0]
click at [487, 104] on button "Comments (1)" at bounding box center [492, 104] width 55 height 21
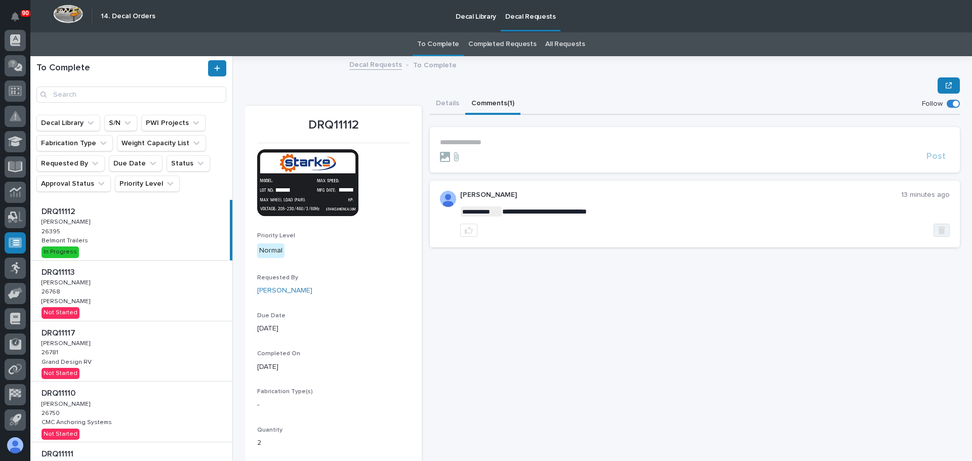
click at [941, 225] on button "button" at bounding box center [942, 230] width 16 height 13
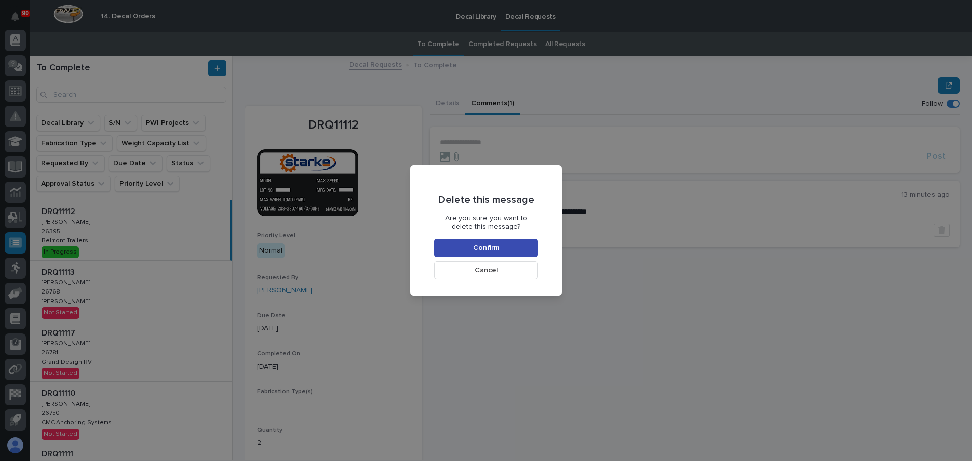
click at [510, 249] on button "Confirm" at bounding box center [485, 248] width 103 height 18
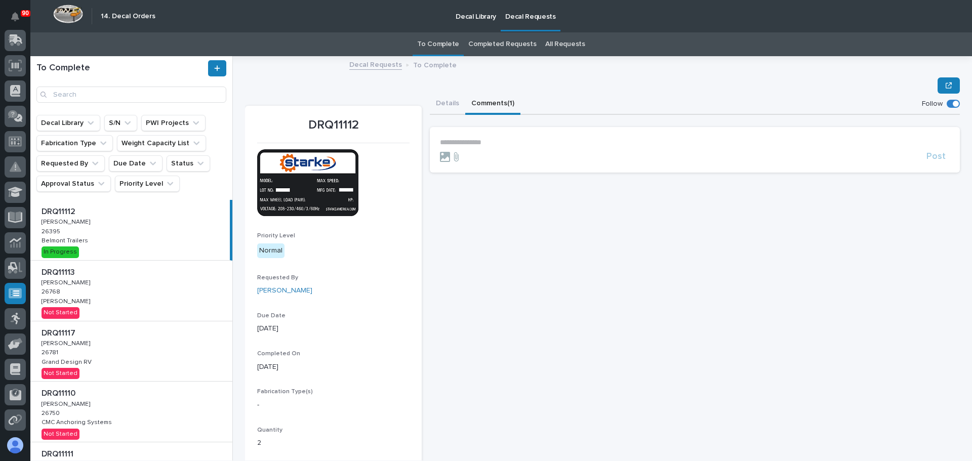
drag, startPoint x: 152, startPoint y: 283, endPoint x: 228, endPoint y: 306, distance: 78.8
click at [152, 283] on div "DRQ11113 DRQ11113 Adam Yutzy Adam Yutzy 26768 26768 Brinkley RV Brinkley RV Not…" at bounding box center [131, 291] width 202 height 60
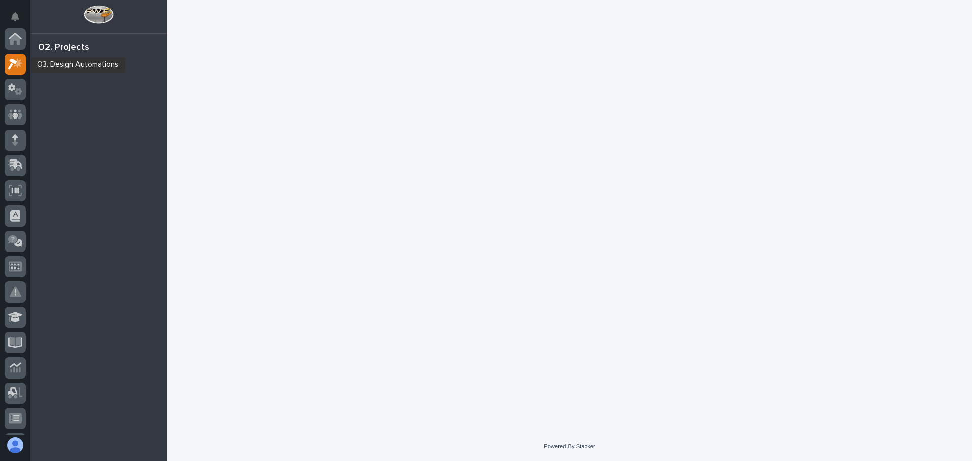
scroll to position [25, 0]
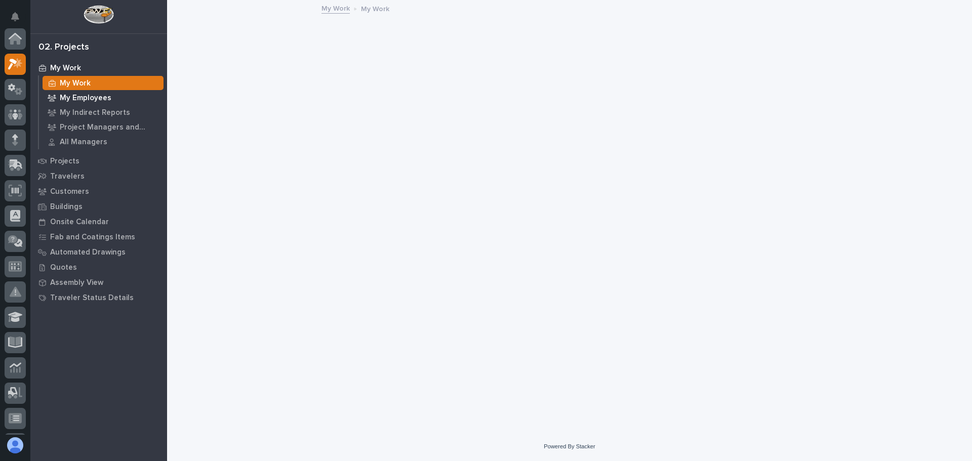
scroll to position [25, 0]
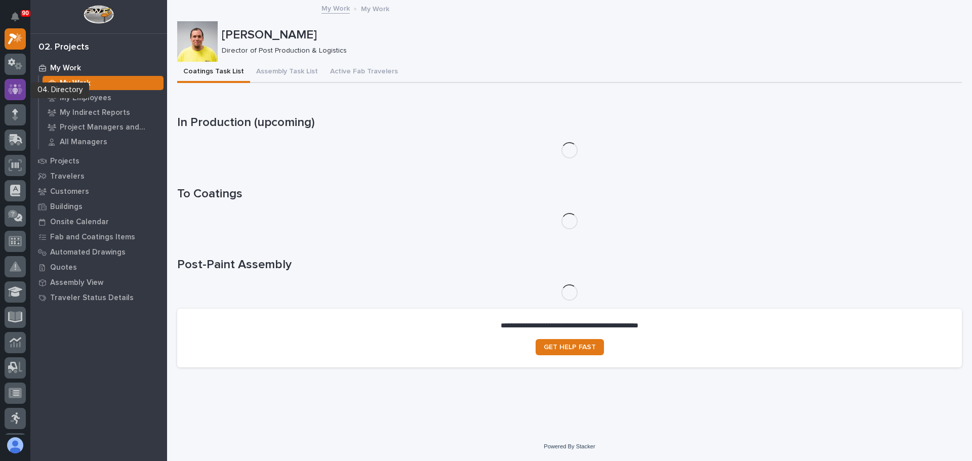
click at [18, 90] on icon at bounding box center [15, 89] width 6 height 10
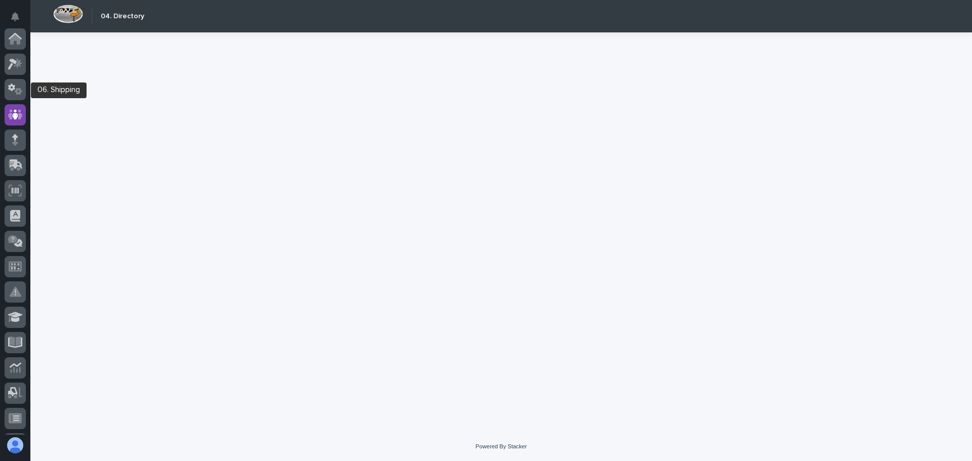
scroll to position [76, 0]
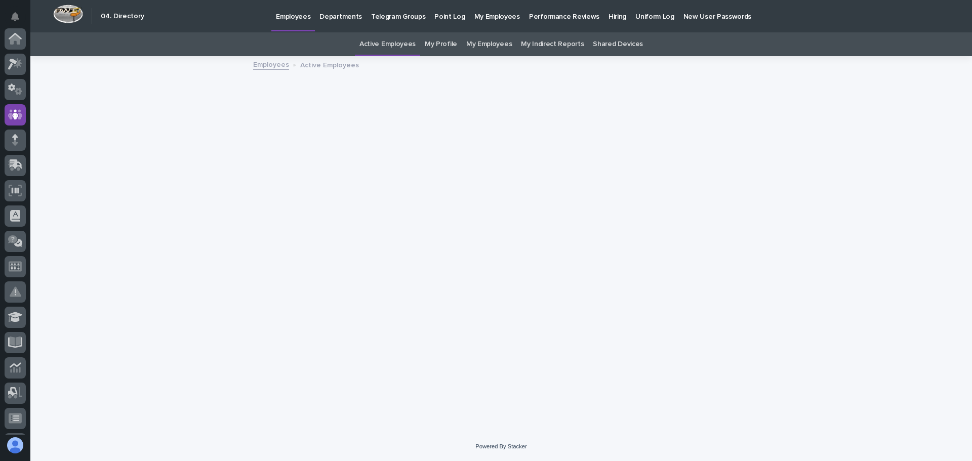
scroll to position [76, 0]
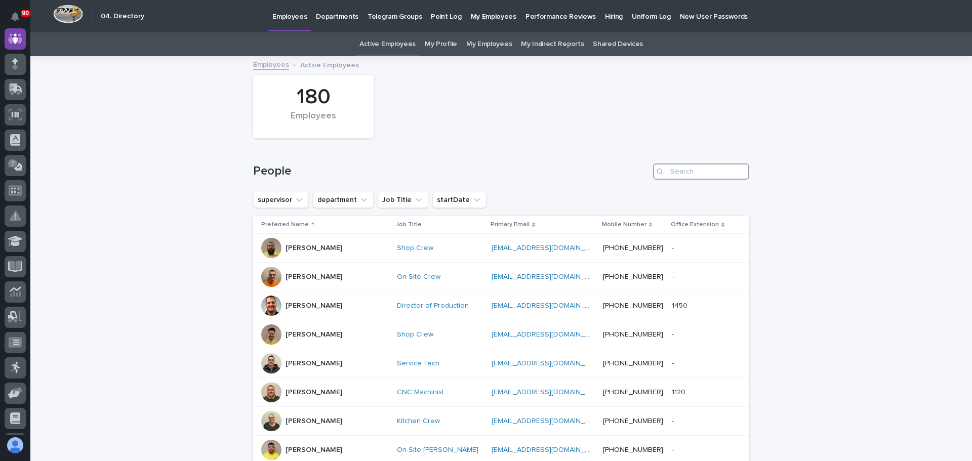
click at [677, 165] on input "Search" at bounding box center [701, 172] width 96 height 16
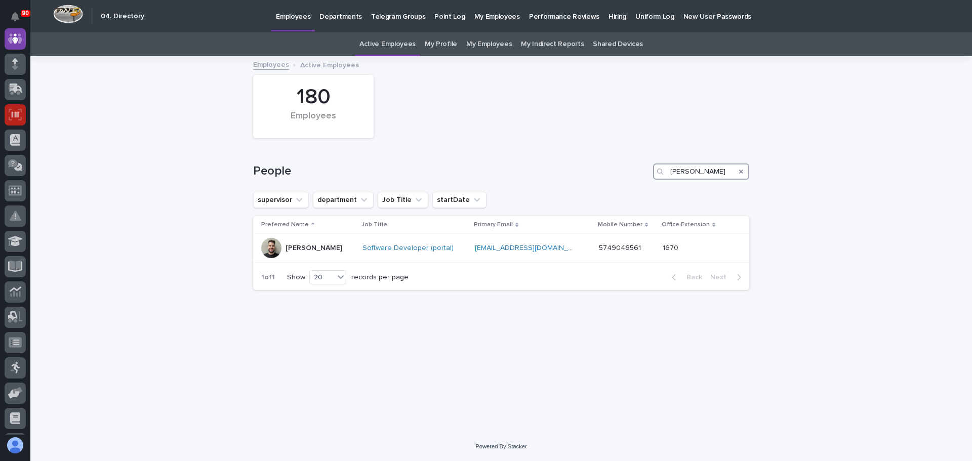
type input "Matt h"
click at [19, 117] on icon at bounding box center [15, 115] width 13 height 12
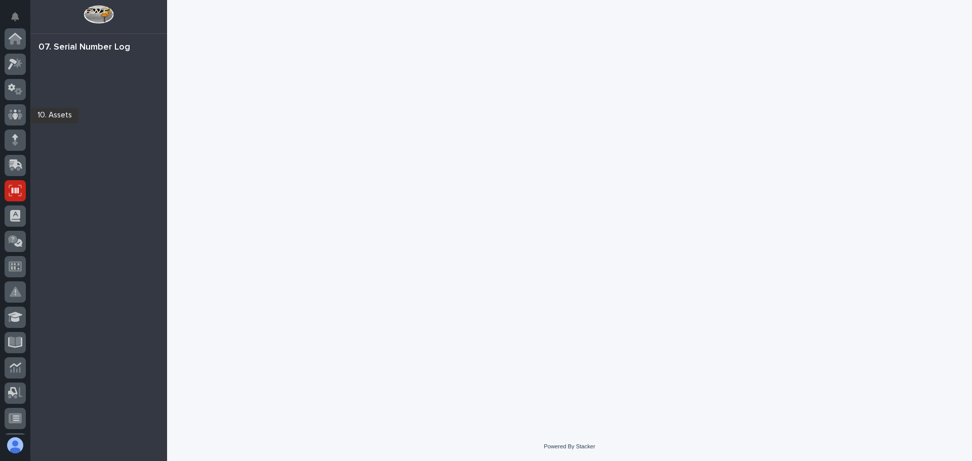
scroll to position [152, 0]
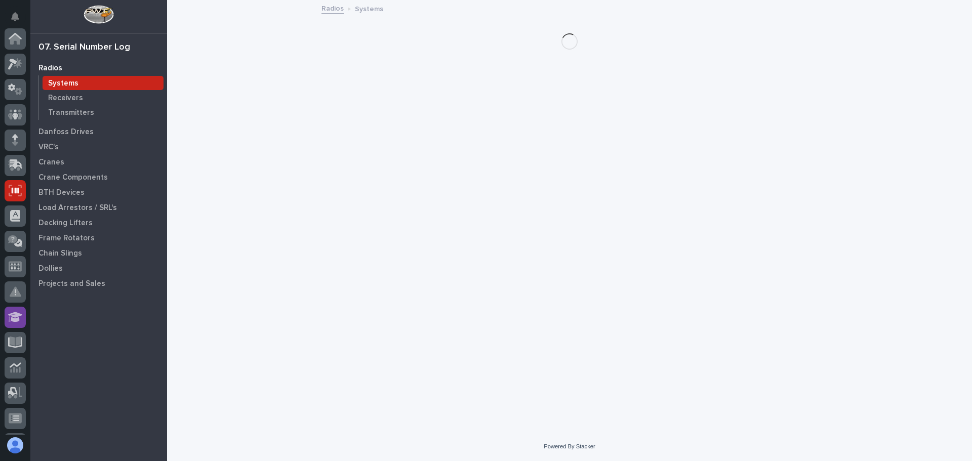
scroll to position [152, 0]
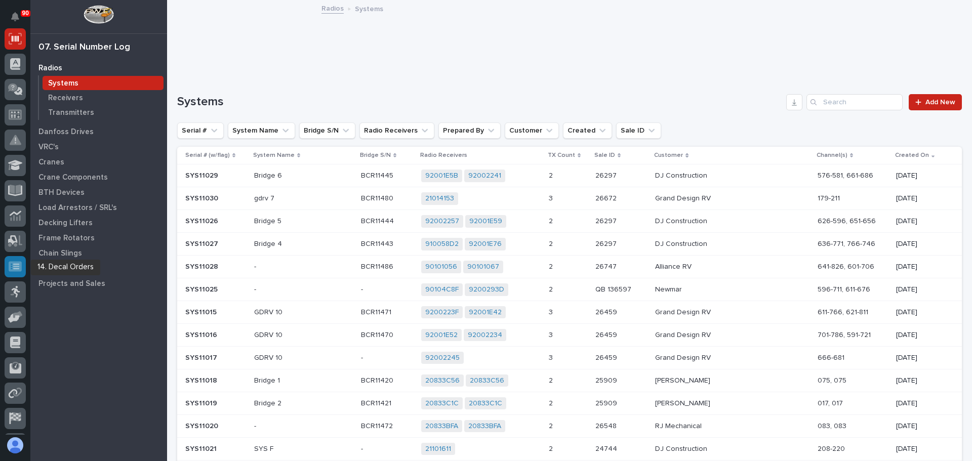
click at [15, 262] on icon at bounding box center [15, 266] width 13 height 10
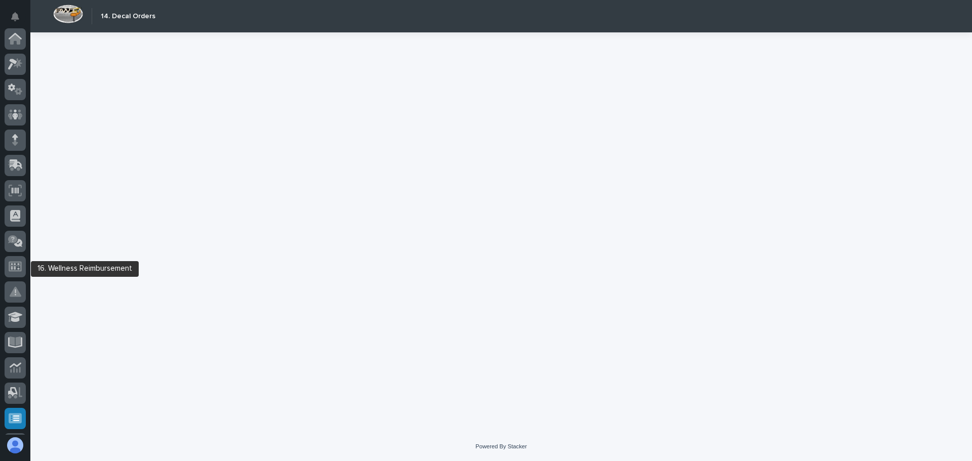
scroll to position [176, 0]
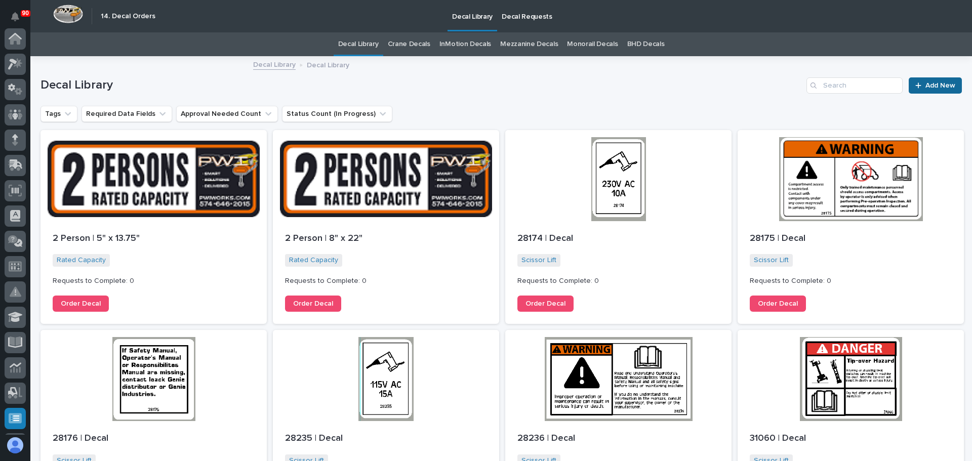
click at [926, 87] on span "Add New" at bounding box center [941, 85] width 30 height 7
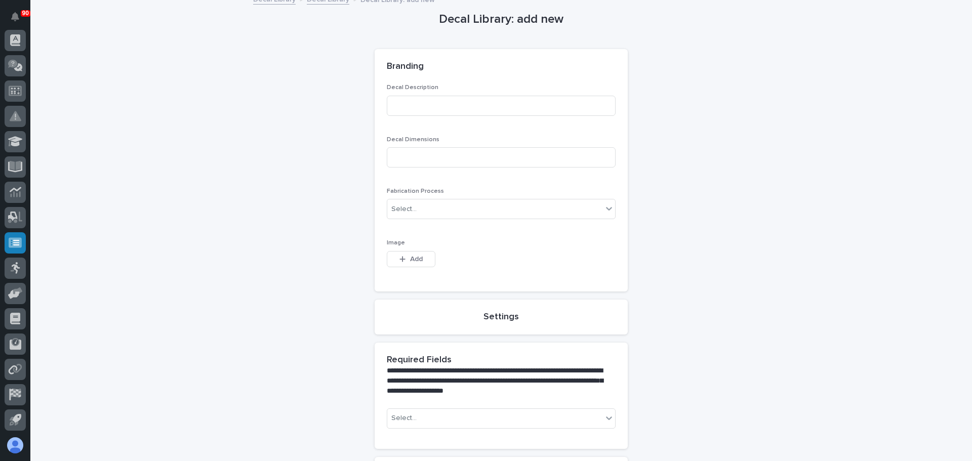
scroll to position [83, 0]
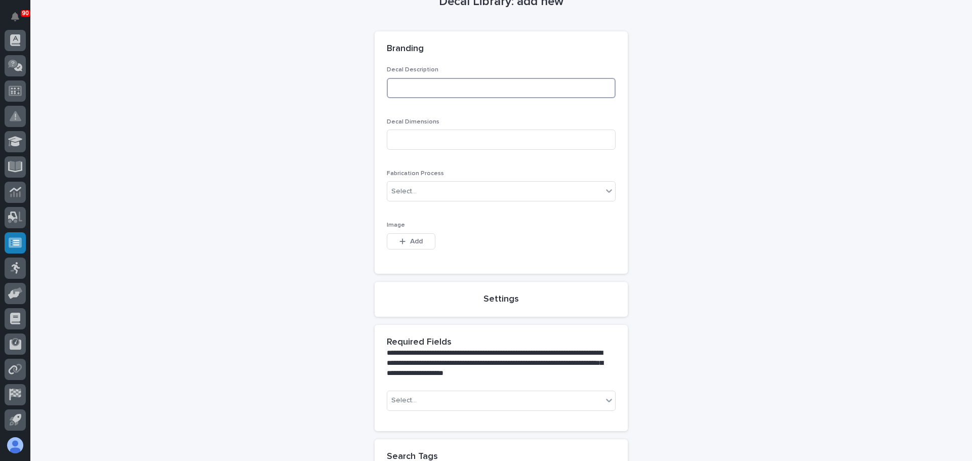
click at [446, 91] on input at bounding box center [501, 88] width 229 height 20
click at [436, 143] on input at bounding box center [501, 140] width 229 height 20
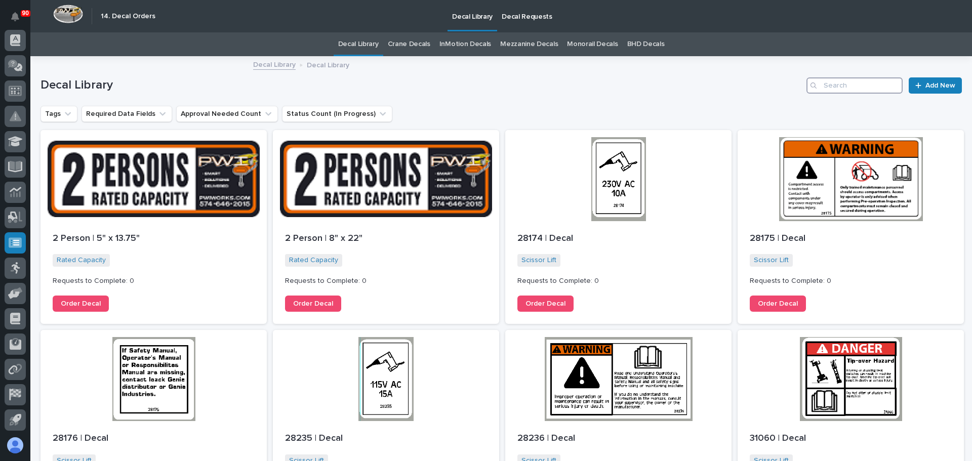
click at [832, 88] on input "Search" at bounding box center [855, 85] width 96 height 16
click at [632, 43] on link "BHD Decals" at bounding box center [645, 44] width 37 height 24
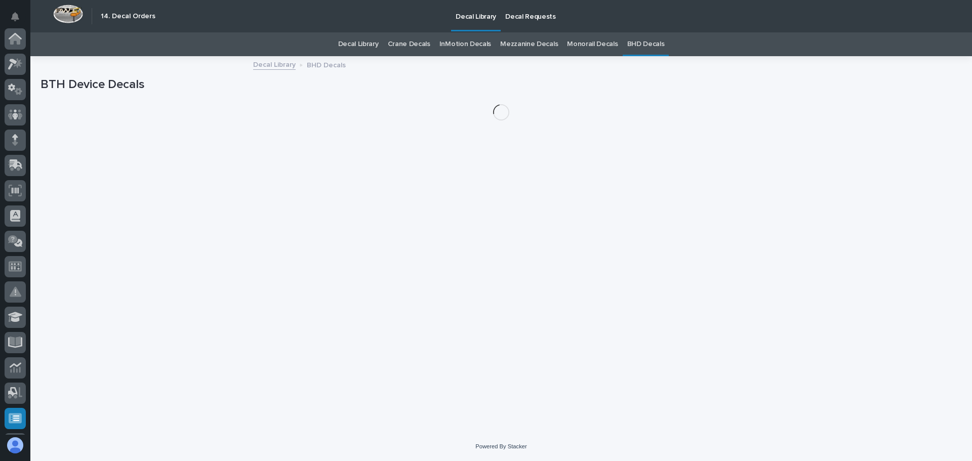
scroll to position [176, 0]
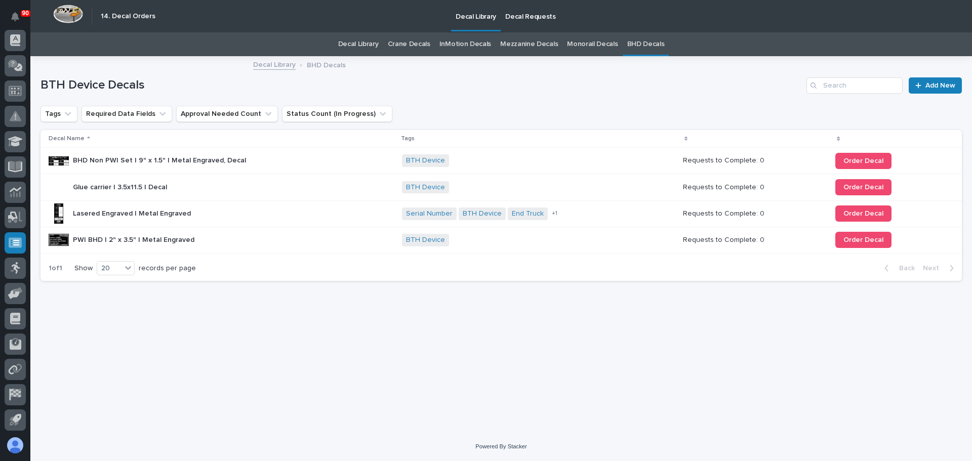
click at [270, 163] on div "BHD Non PWI Set | 9" x 1.5" | Metal Engraved, Decal BHD Non PWI Set | 9" x 1.5"…" at bounding box center [221, 161] width 345 height 20
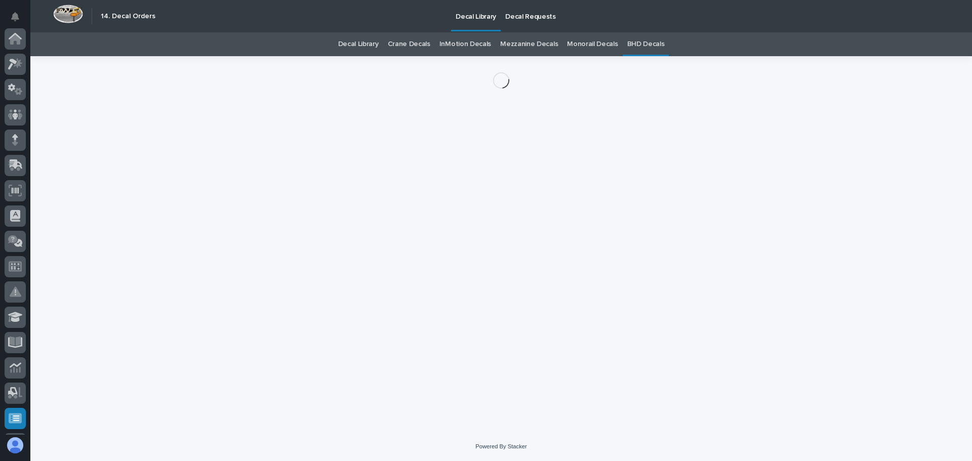
scroll to position [176, 0]
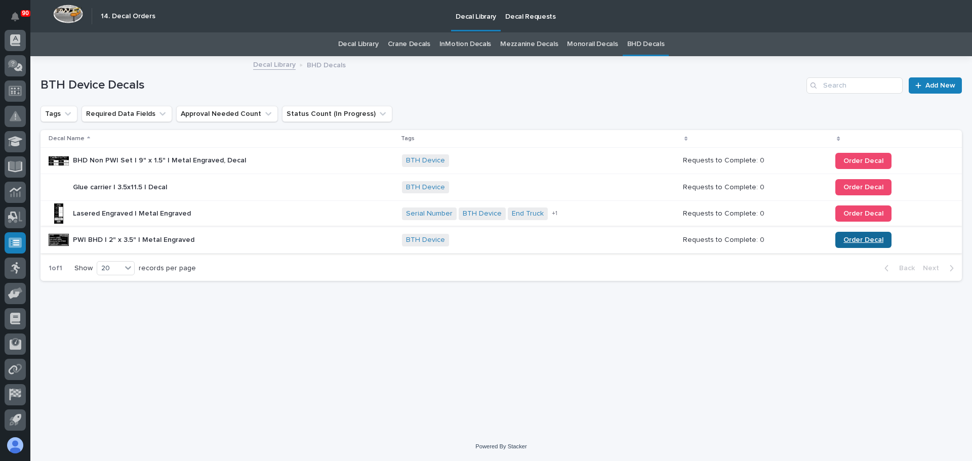
click at [860, 243] on span "Order Decal" at bounding box center [864, 239] width 40 height 7
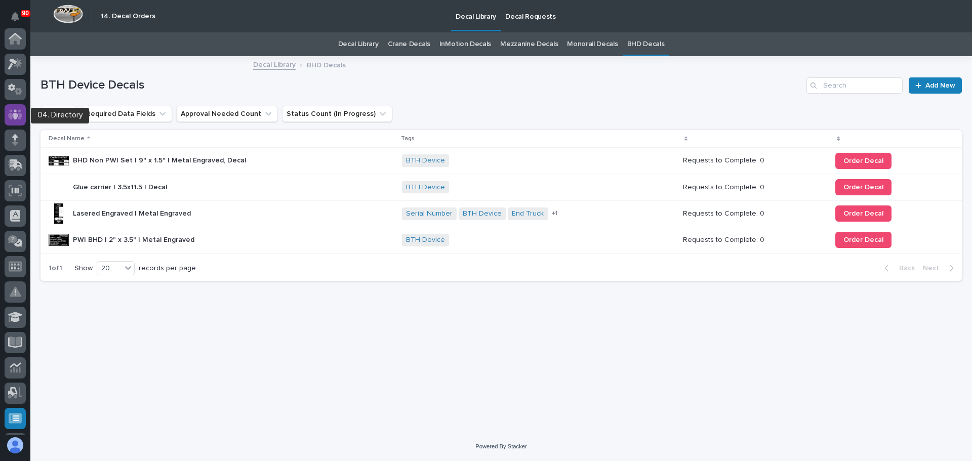
click at [15, 114] on icon at bounding box center [15, 114] width 6 height 10
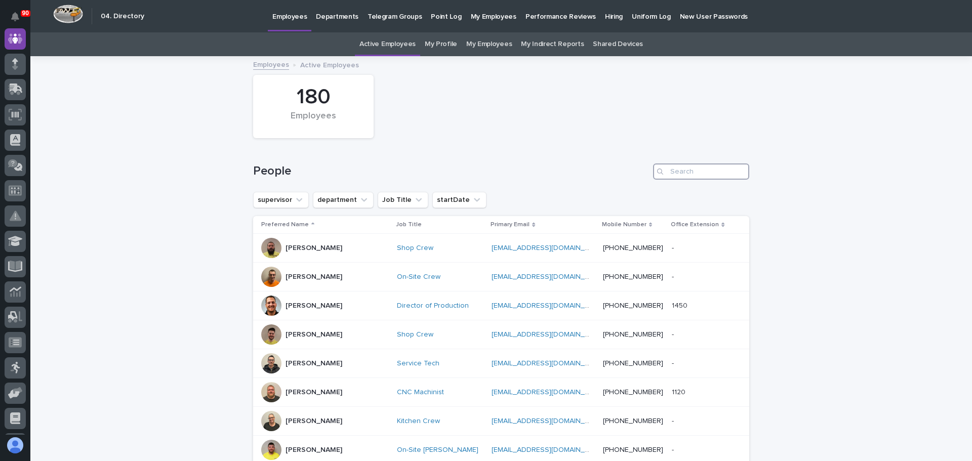
click at [685, 170] on input "Search" at bounding box center [701, 172] width 96 height 16
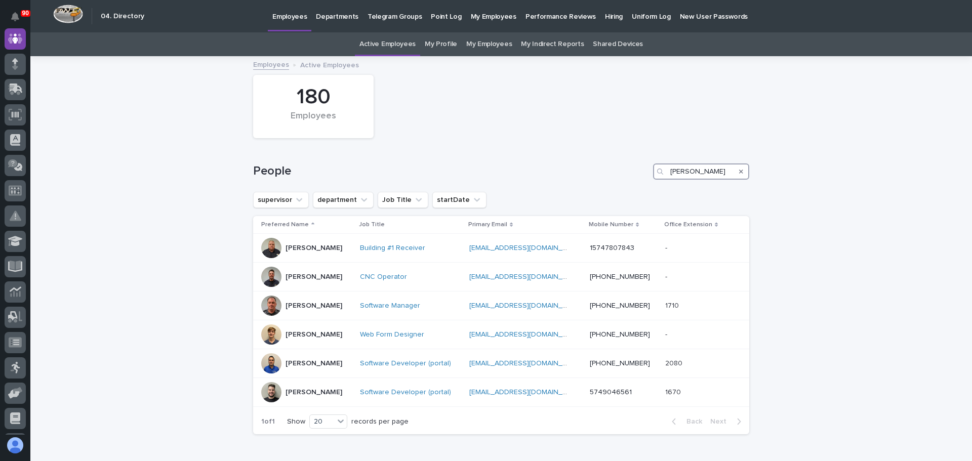
type input "jason"
click at [8, 162] on icon at bounding box center [14, 167] width 12 height 10
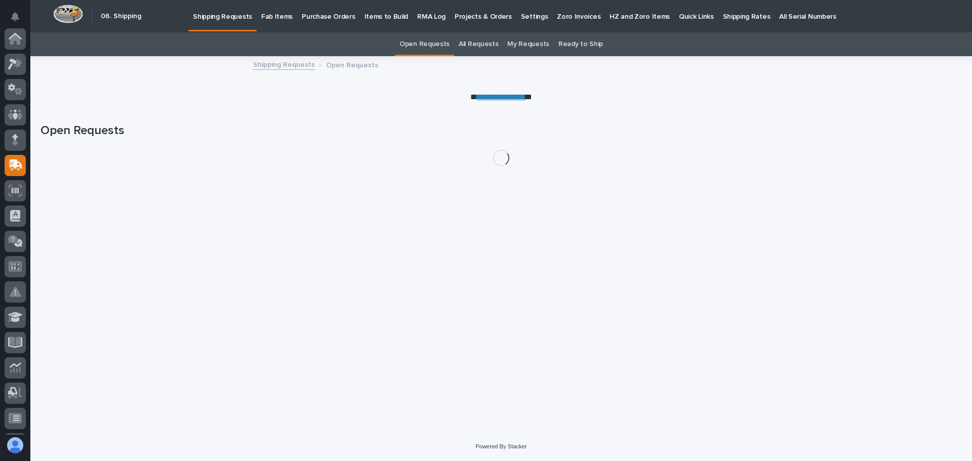
scroll to position [127, 0]
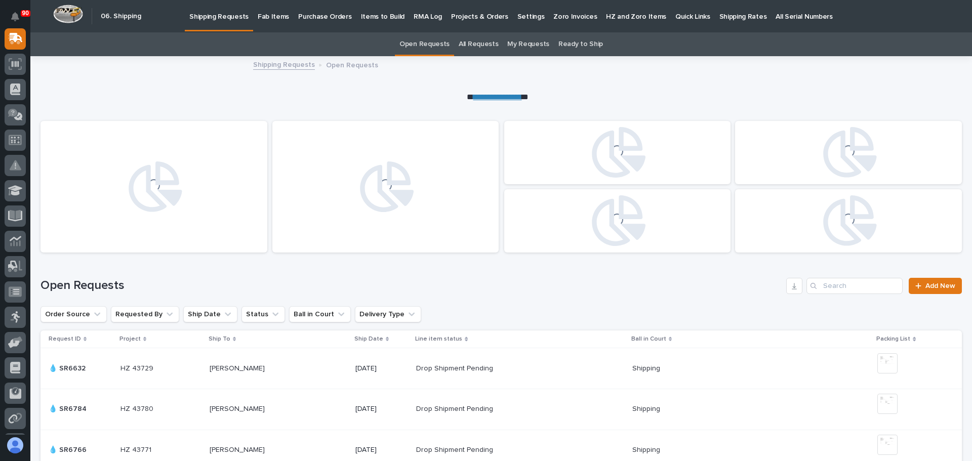
click at [279, 19] on p "Fab Items" at bounding box center [273, 10] width 31 height 21
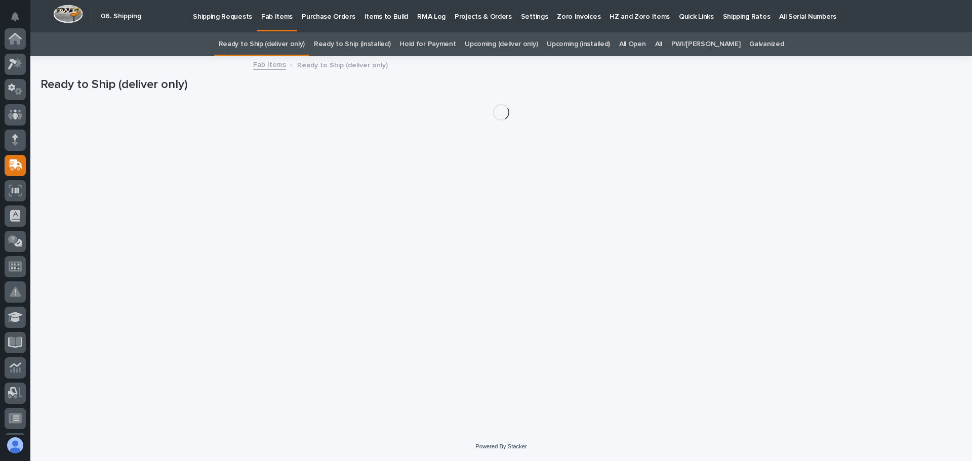
scroll to position [127, 0]
click at [662, 46] on link "All" at bounding box center [658, 44] width 7 height 24
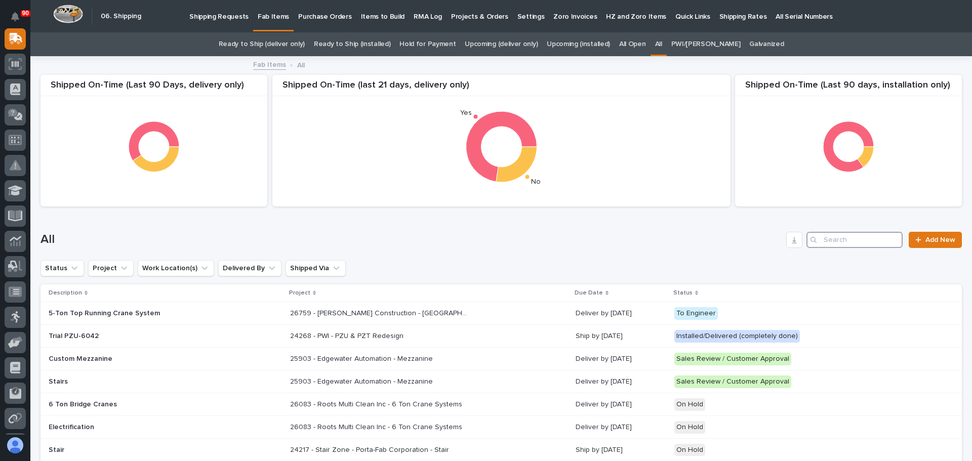
click at [829, 245] on input "Search" at bounding box center [855, 240] width 96 height 16
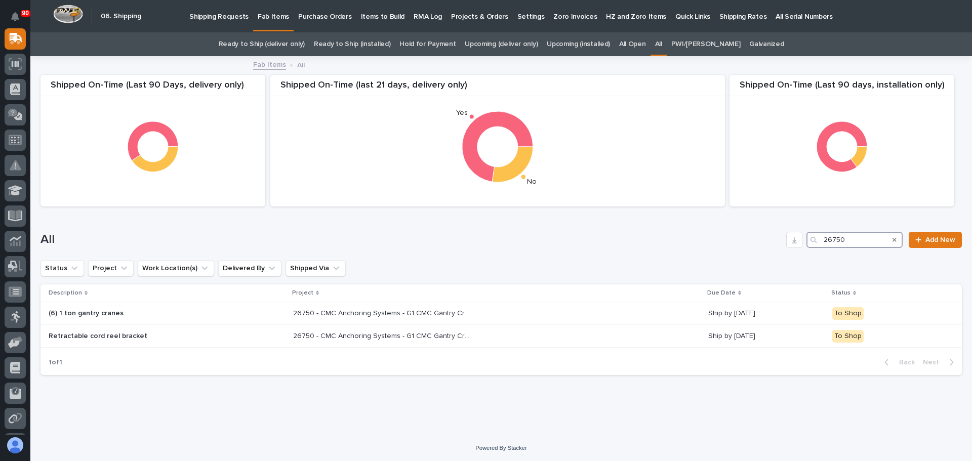
type input "26750"
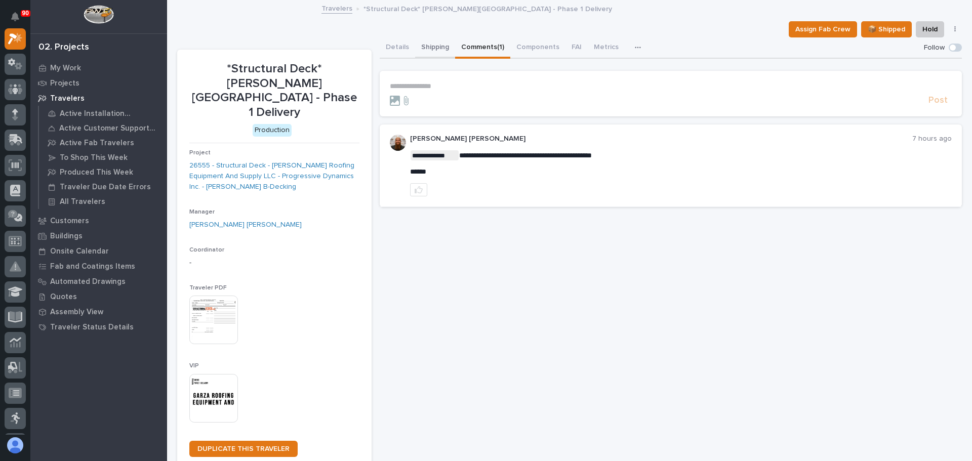
drag, startPoint x: 381, startPoint y: 46, endPoint x: 417, endPoint y: 57, distance: 37.6
click at [381, 46] on button "Details" at bounding box center [397, 47] width 35 height 21
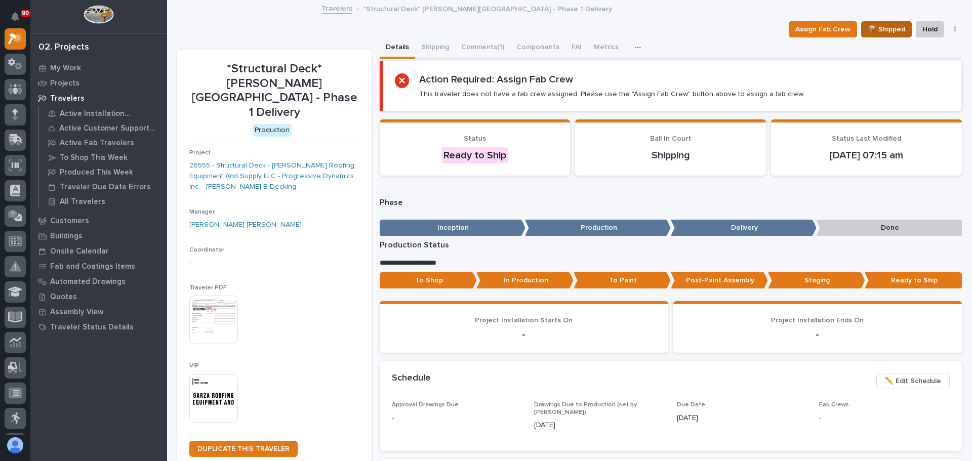
click at [869, 35] on span "📦 Shipped" at bounding box center [886, 29] width 37 height 12
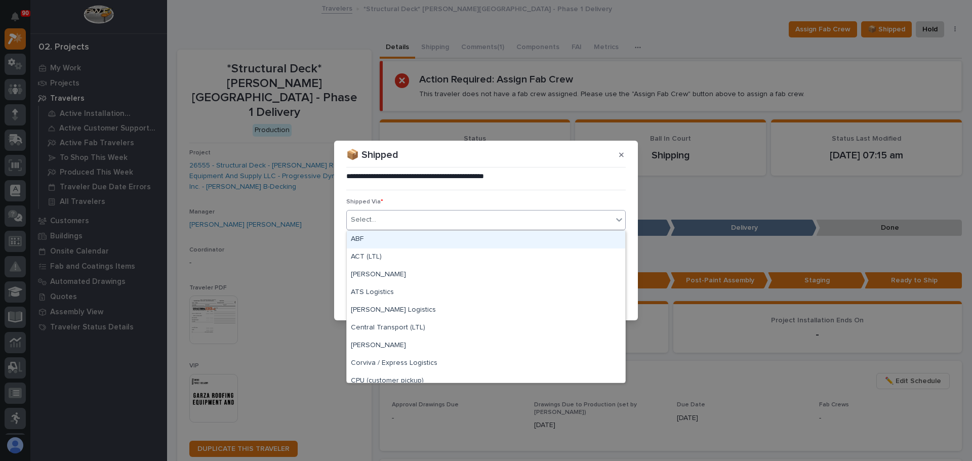
click at [402, 218] on div "Select..." at bounding box center [480, 220] width 266 height 17
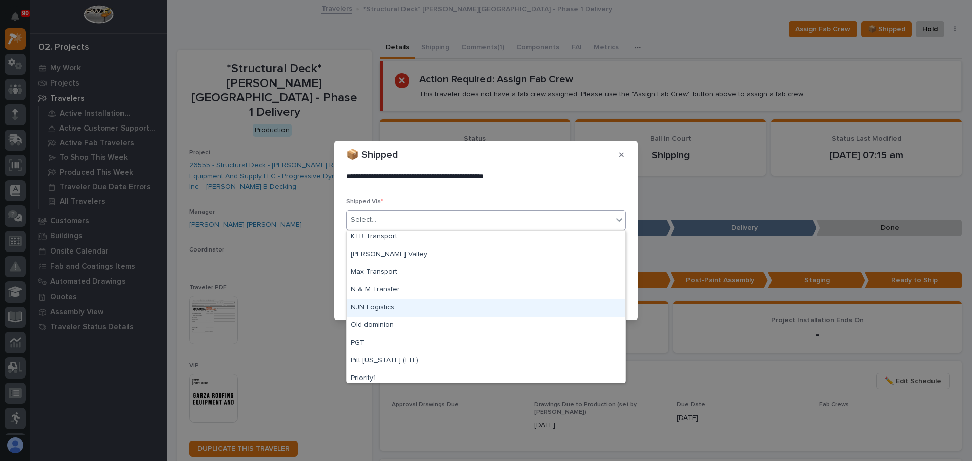
scroll to position [354, 0]
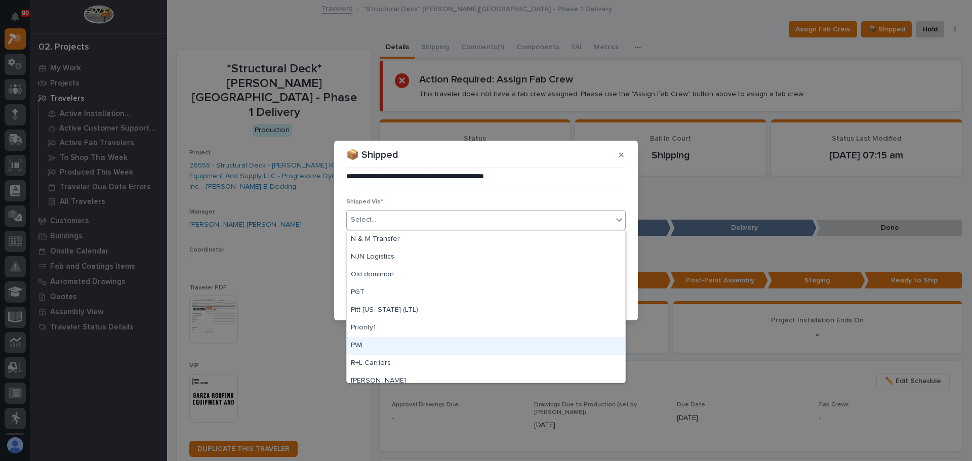
click at [404, 348] on div "PWI" at bounding box center [486, 346] width 278 height 18
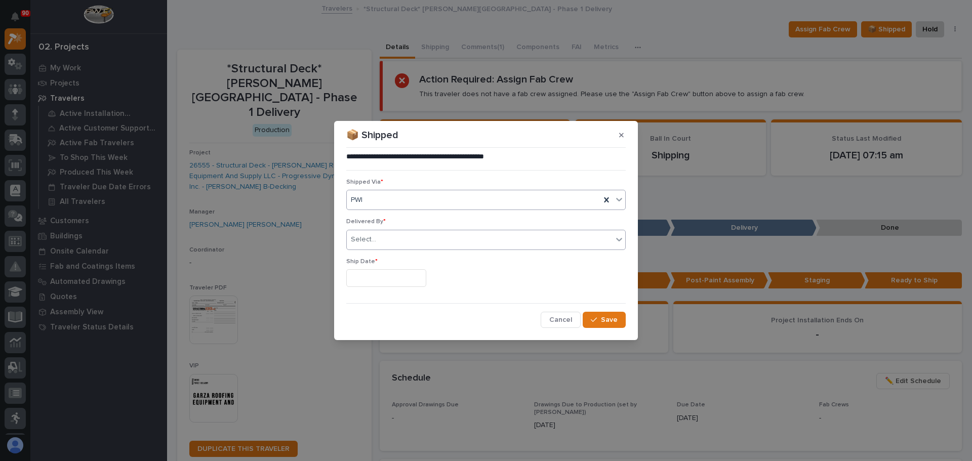
click at [387, 238] on div "Select..." at bounding box center [480, 239] width 266 height 17
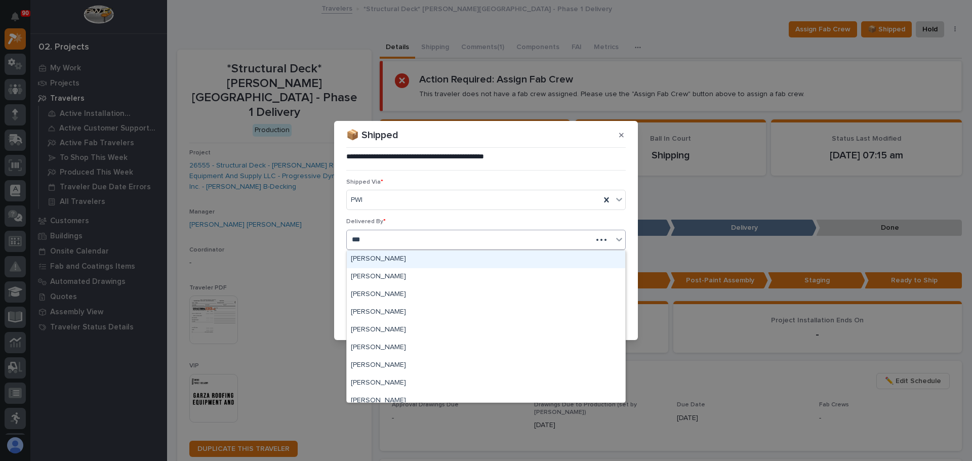
type input "****"
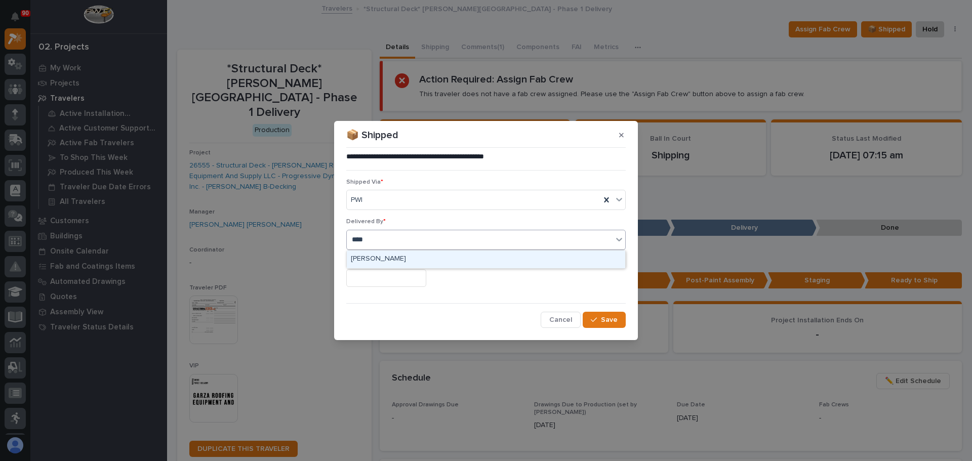
click at [374, 258] on div "[PERSON_NAME]" at bounding box center [486, 260] width 278 height 18
click at [377, 276] on input "text" at bounding box center [386, 278] width 80 height 18
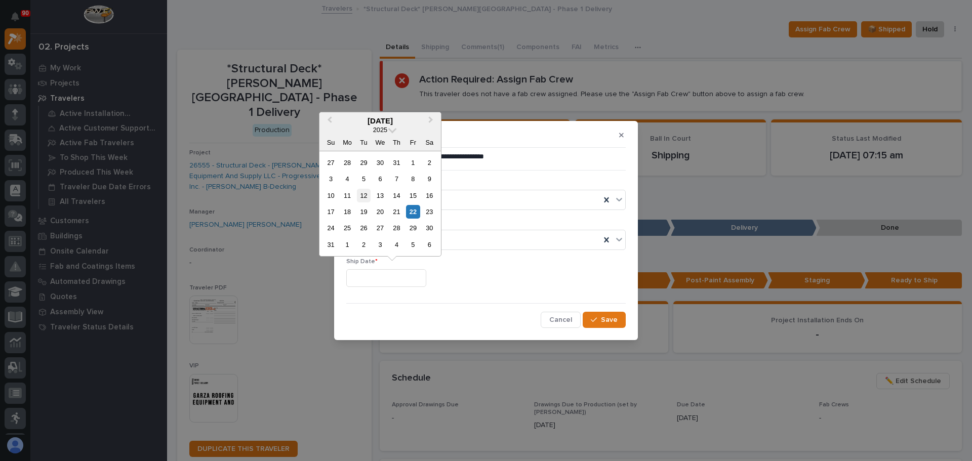
click at [364, 193] on div "12" at bounding box center [364, 196] width 14 height 14
type input "**********"
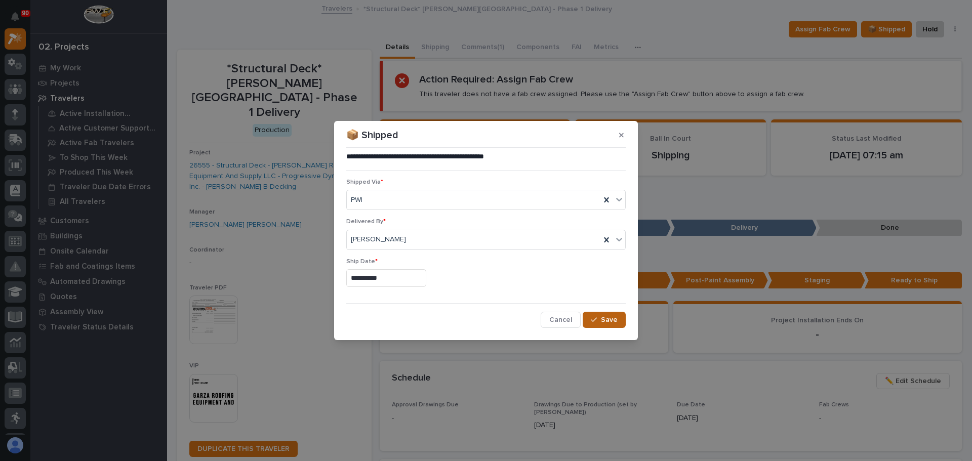
click at [603, 318] on span "Save" at bounding box center [609, 319] width 17 height 9
